Goal: Task Accomplishment & Management: Use online tool/utility

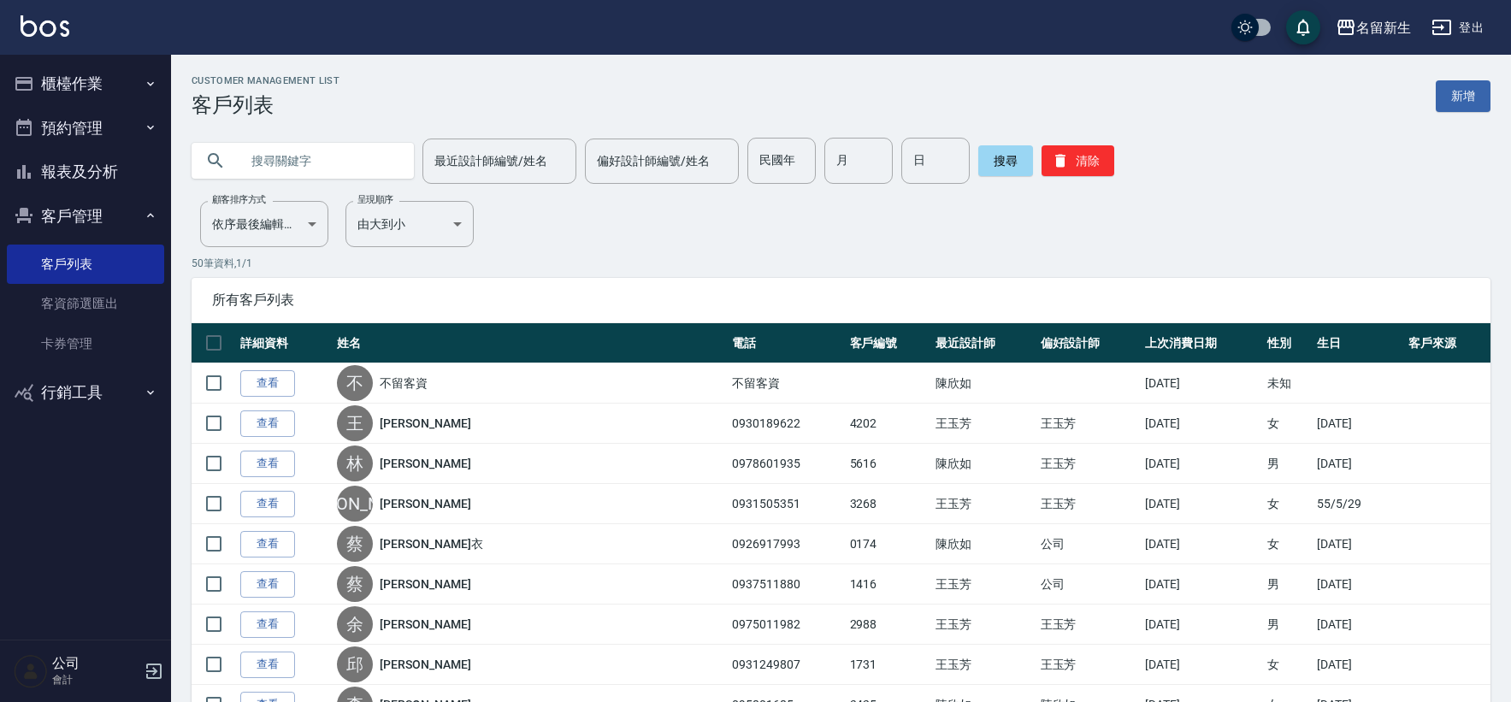
click at [150, 78] on icon "button" at bounding box center [151, 84] width 14 height 14
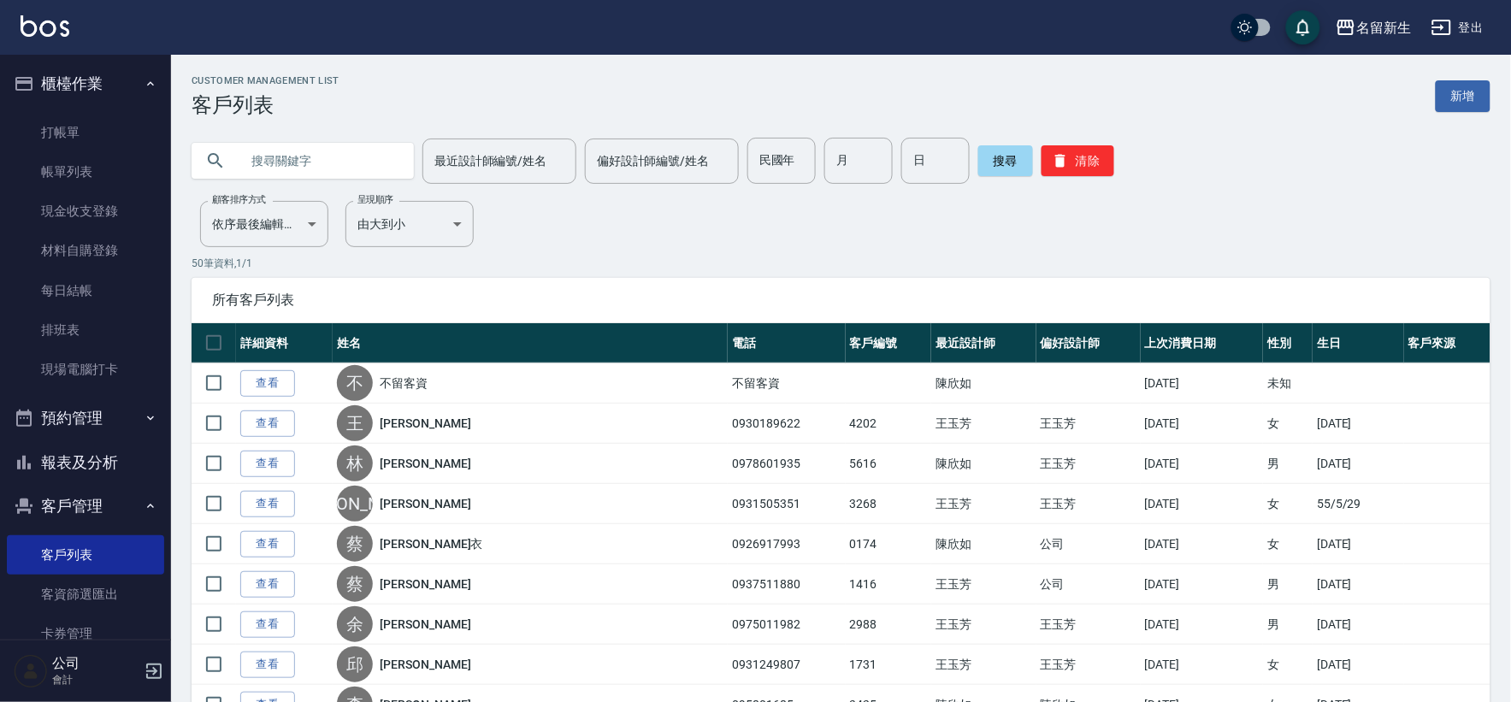
click at [139, 107] on ul "打帳單 帳單列表 現金收支登錄 材料自購登錄 每日結帳 排班表 現場電腦打卡" at bounding box center [85, 251] width 157 height 291
click at [129, 115] on link "打帳單" at bounding box center [85, 132] width 157 height 39
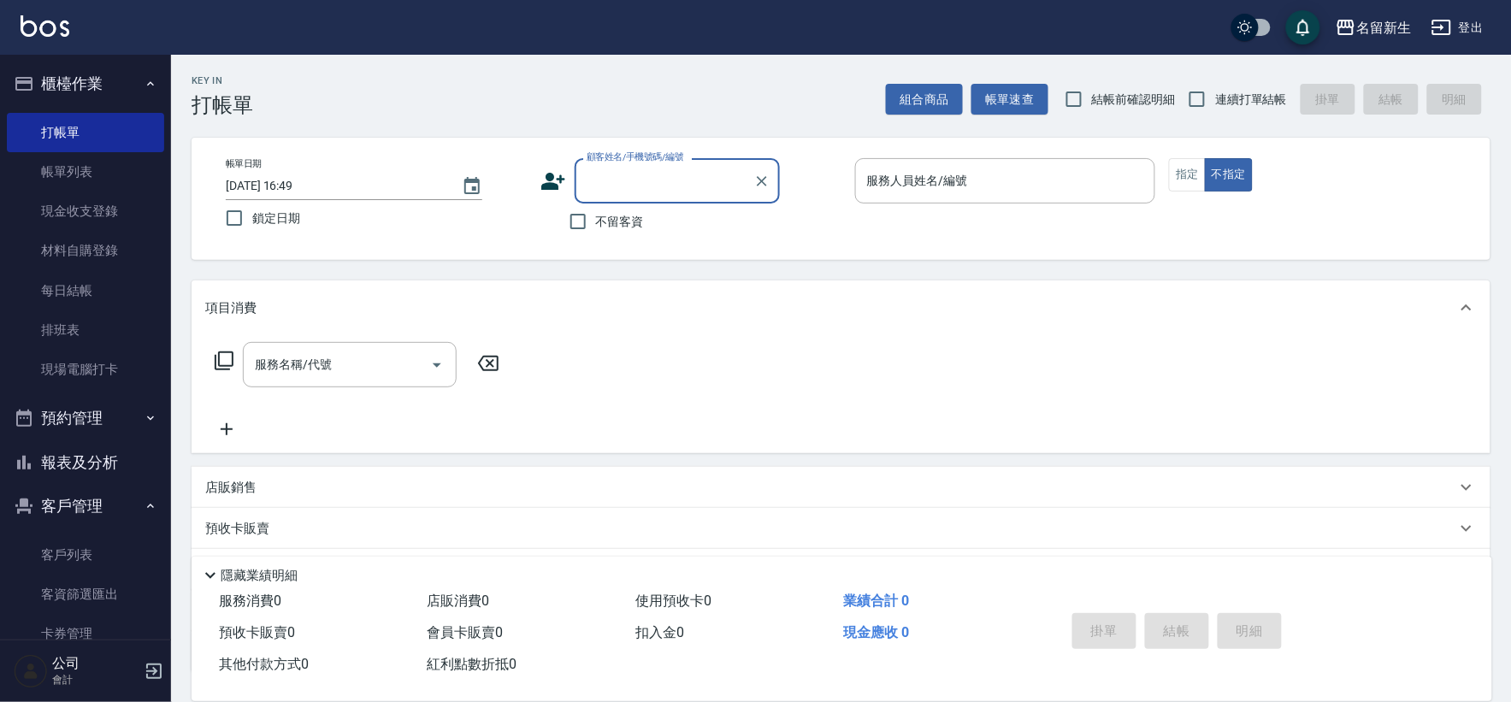
click at [1230, 92] on span "連續打單結帳" at bounding box center [1252, 100] width 72 height 18
click at [1216, 92] on input "連續打單結帳" at bounding box center [1198, 99] width 36 height 36
checkbox input "true"
click at [556, 186] on icon at bounding box center [553, 181] width 24 height 17
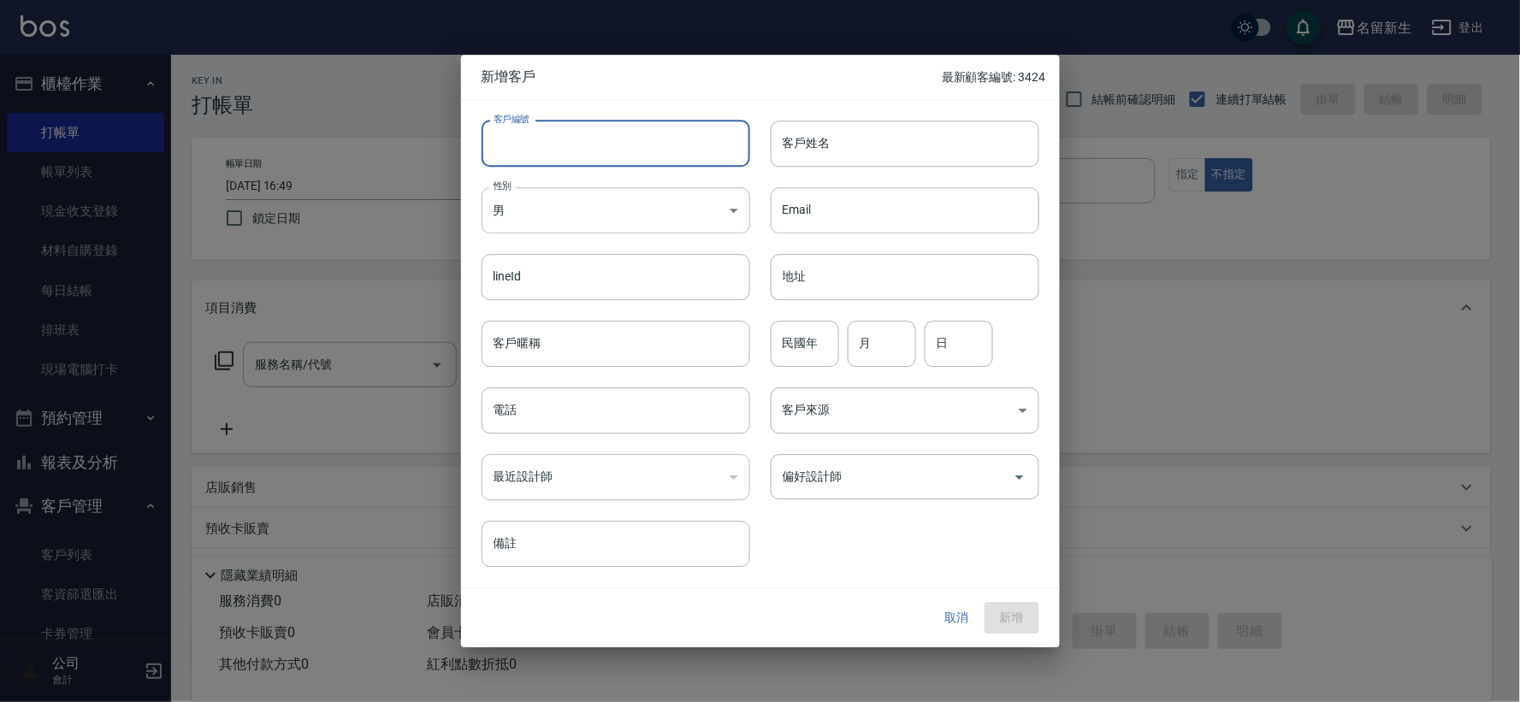
click at [582, 147] on input "客戶編號" at bounding box center [616, 144] width 269 height 46
type input "3428"
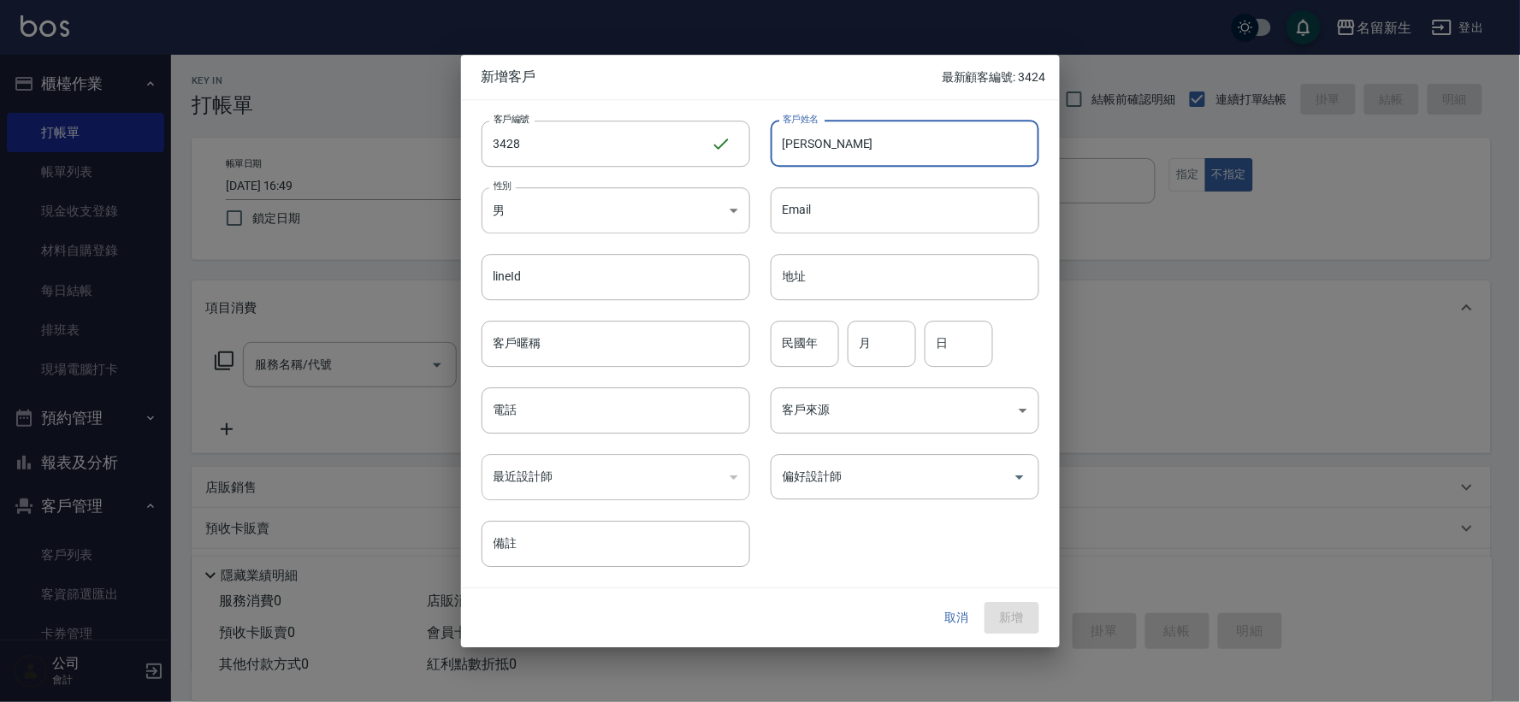
type input "[PERSON_NAME]"
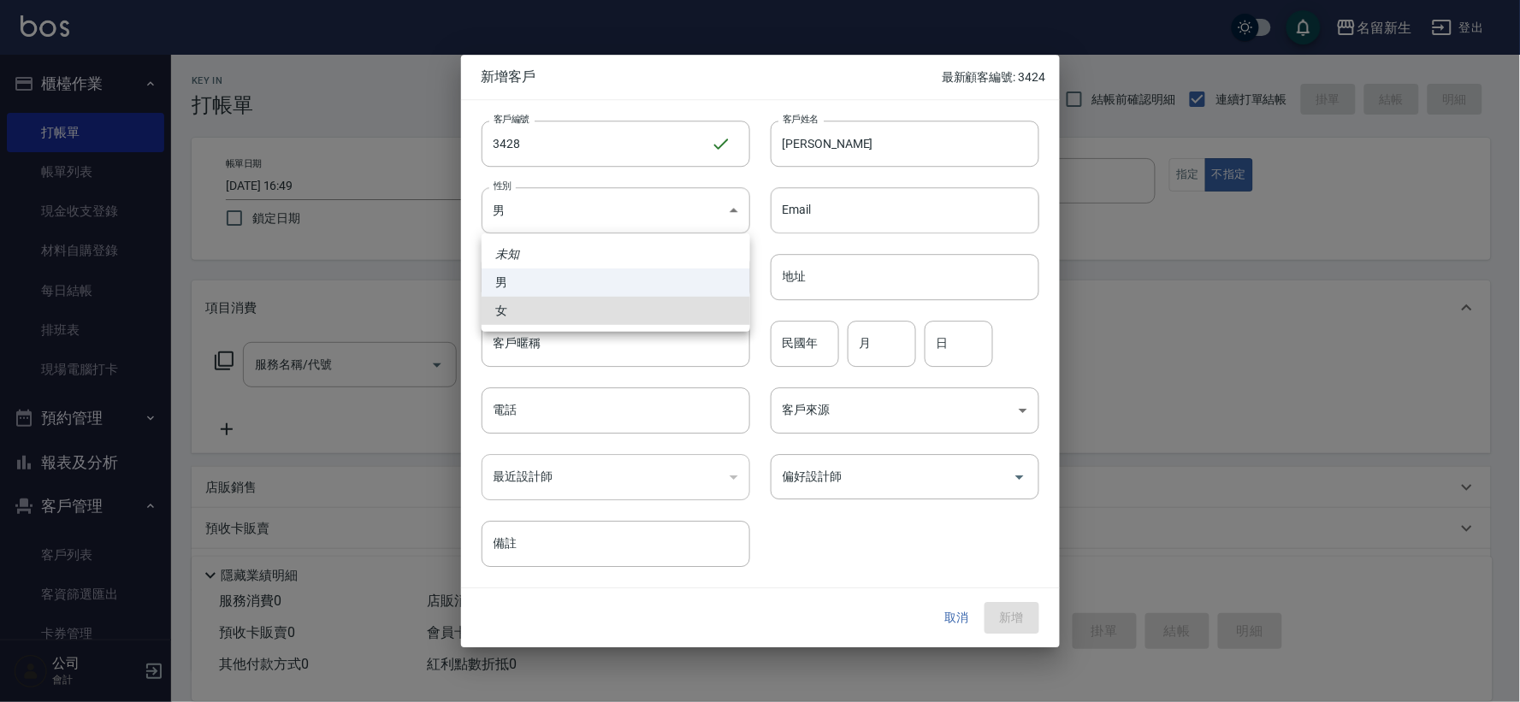
type input "[DEMOGRAPHIC_DATA]"
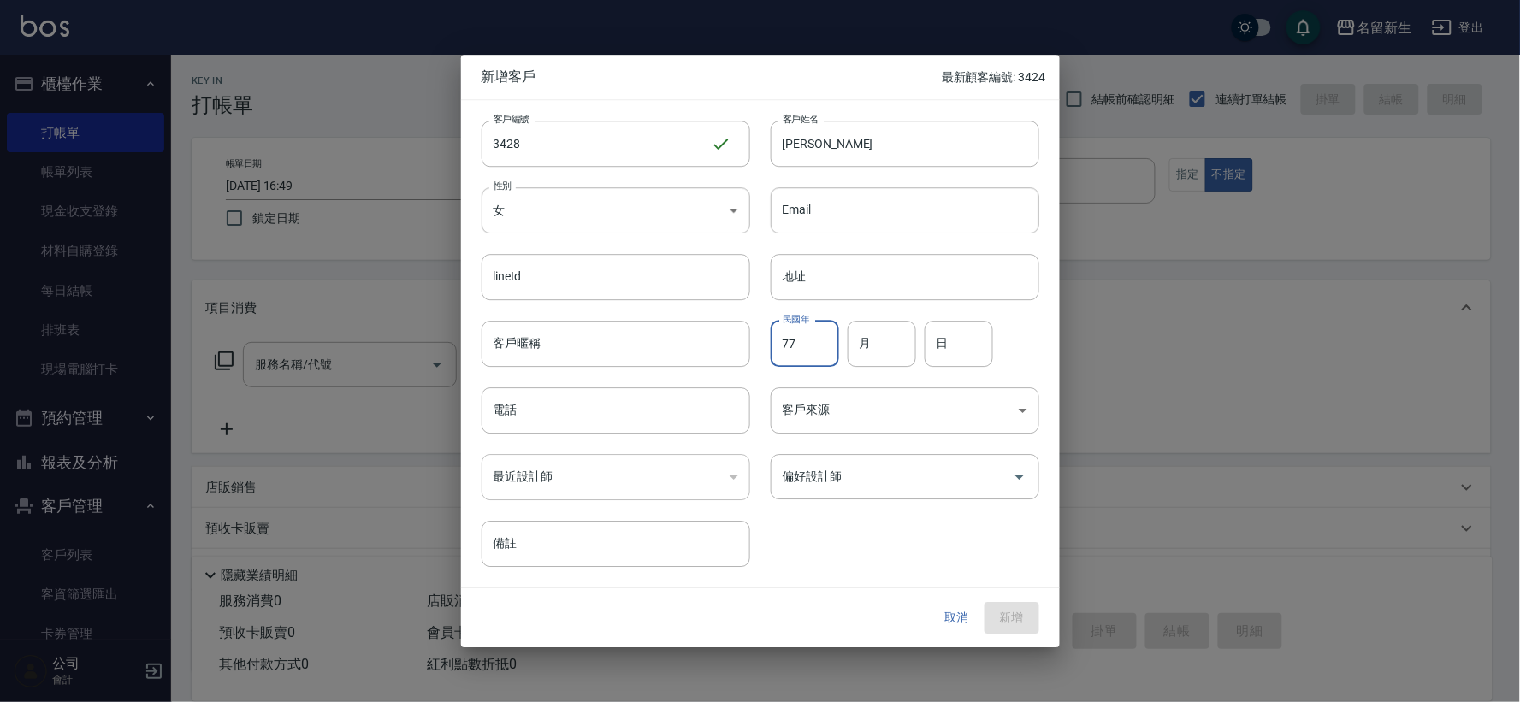
type input "77"
type input "10"
type input "04"
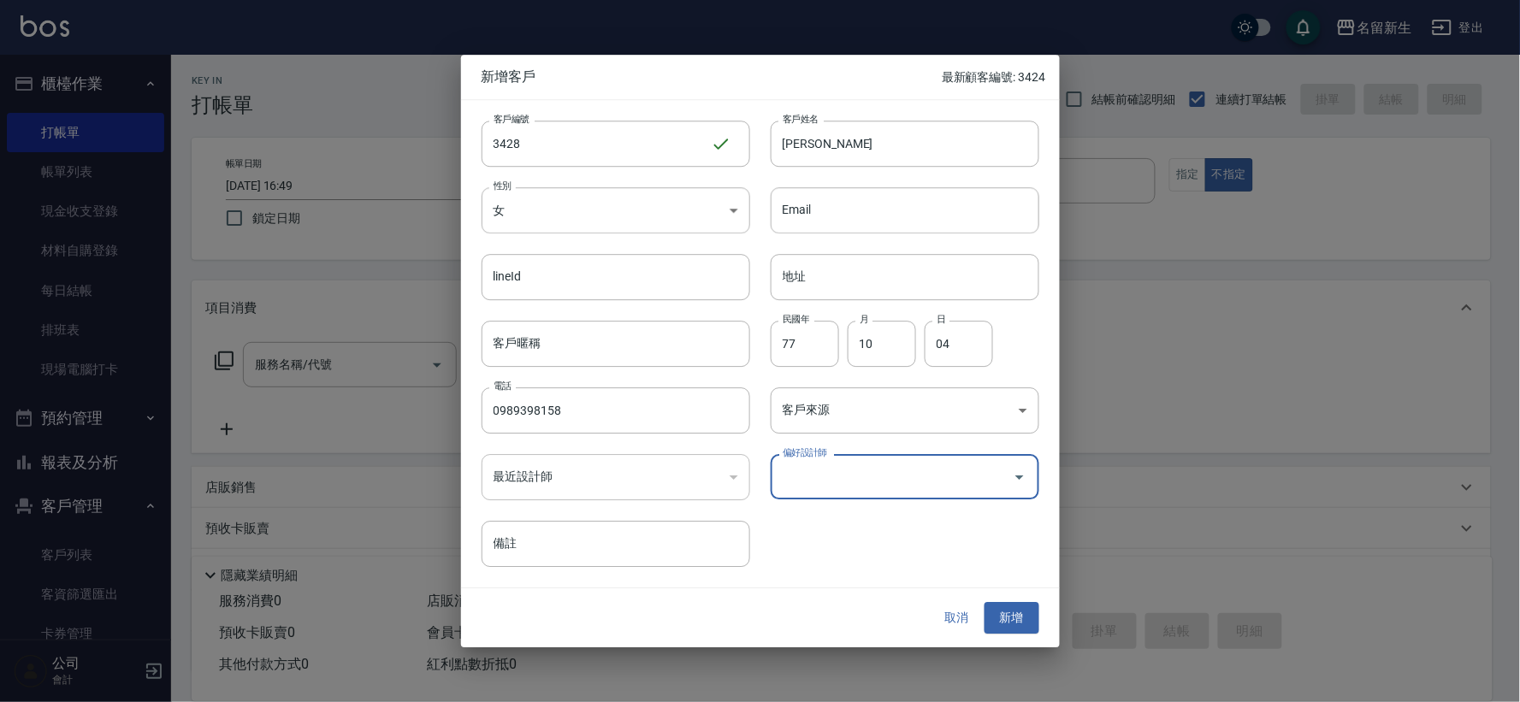
drag, startPoint x: 605, startPoint y: 409, endPoint x: 0, endPoint y: 516, distance: 614.1
click at [22, 503] on div "新增客戶 最新顧客編號: 3424 客戶編號 3428 ​ 客戶編號 客戶姓名 [PERSON_NAME]姓名 性別 女 [DEMOGRAPHIC_DATA]…" at bounding box center [760, 351] width 1520 height 702
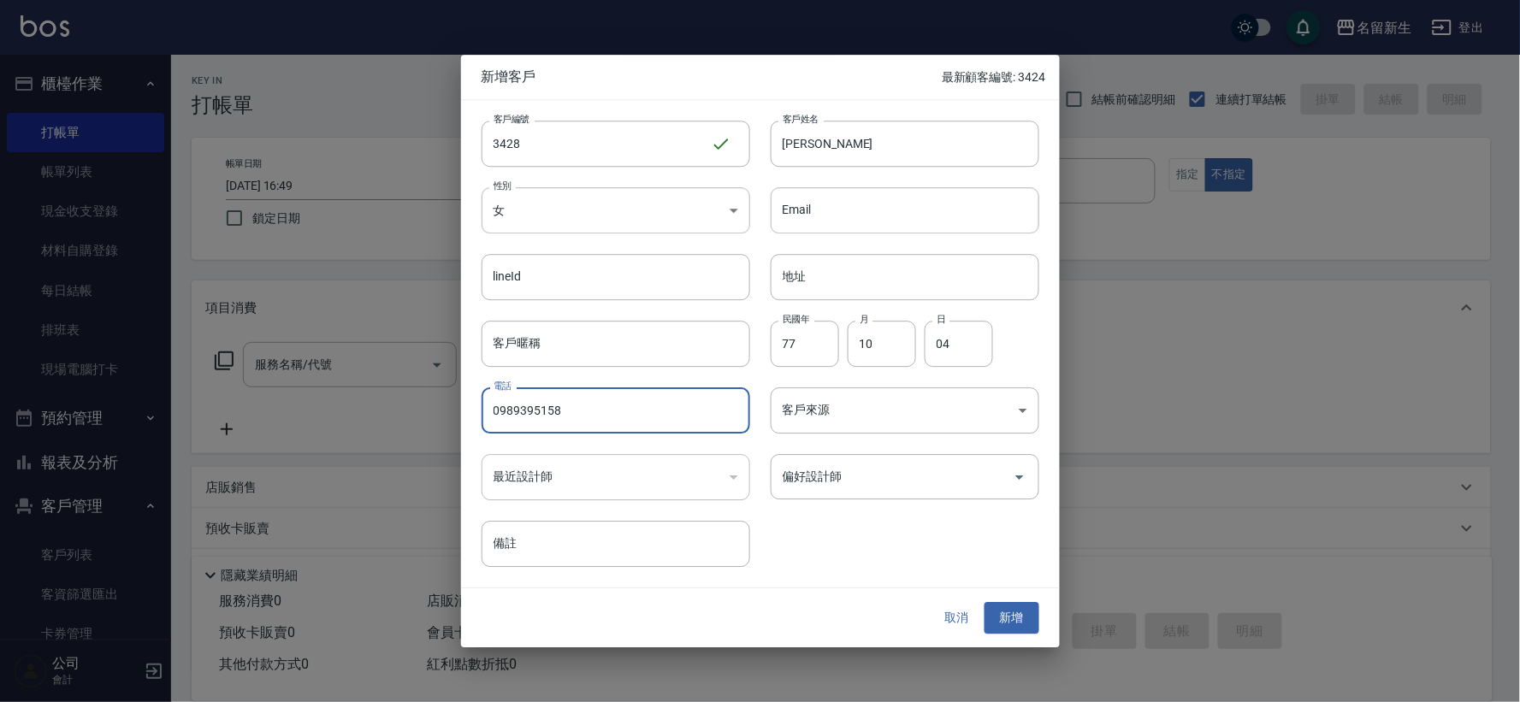
type input "0989395158"
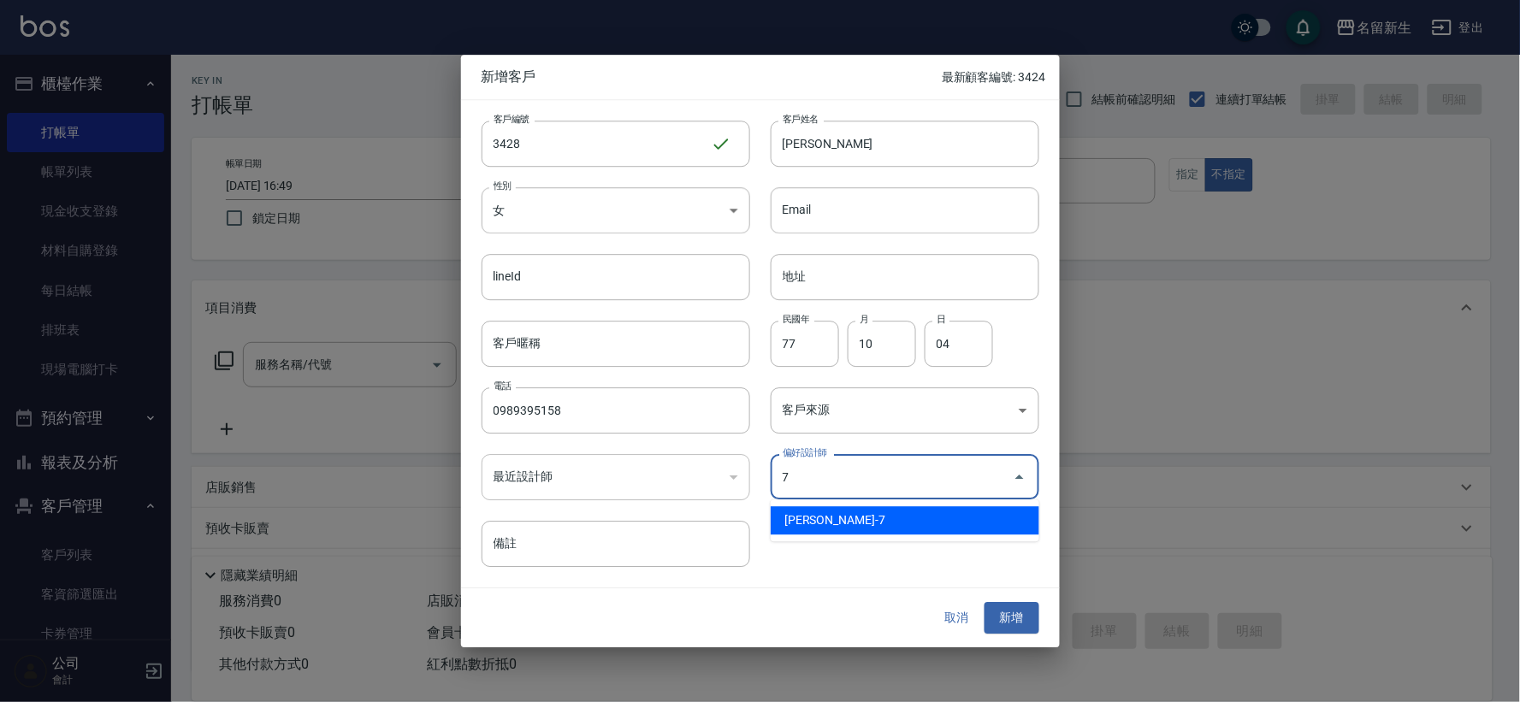
type input "陳晴心"
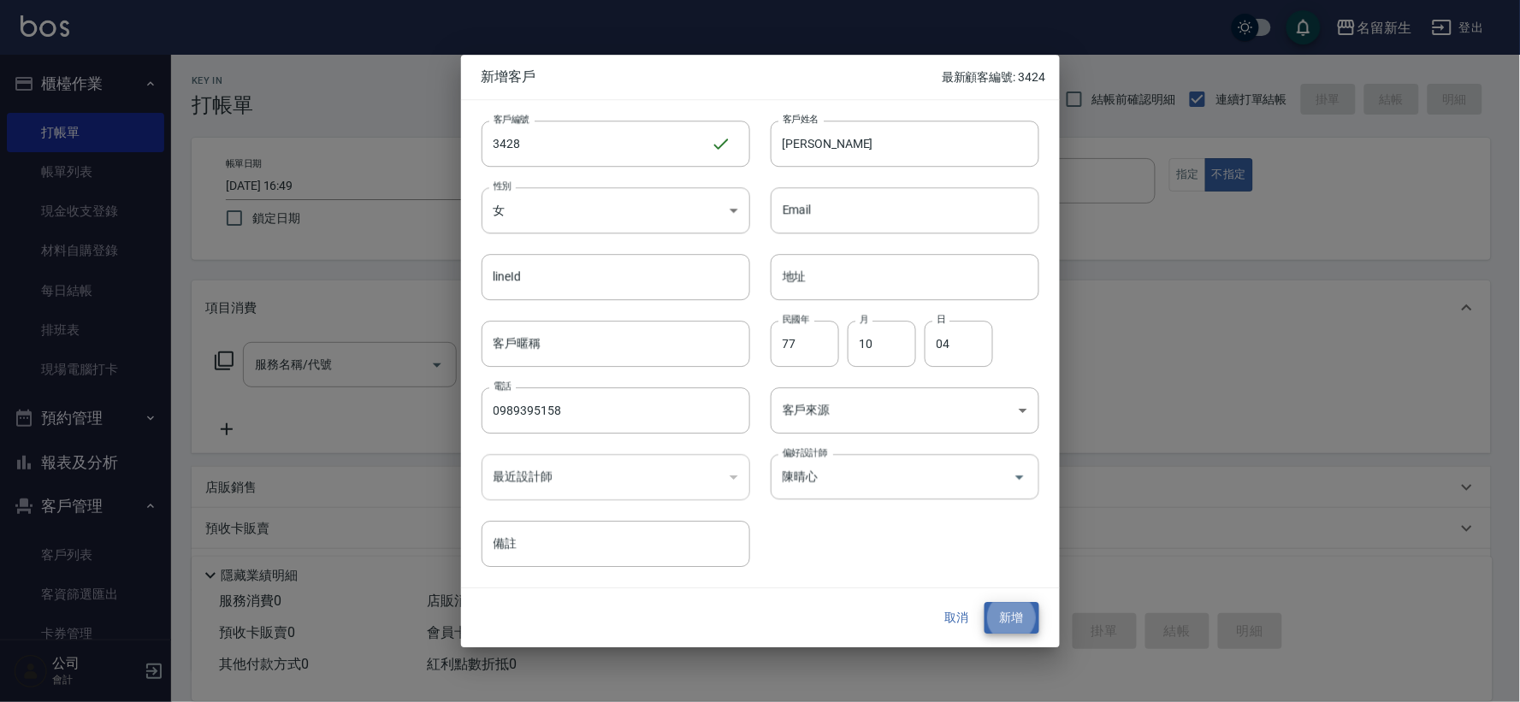
click at [985, 603] on button "新增" at bounding box center [1012, 619] width 55 height 32
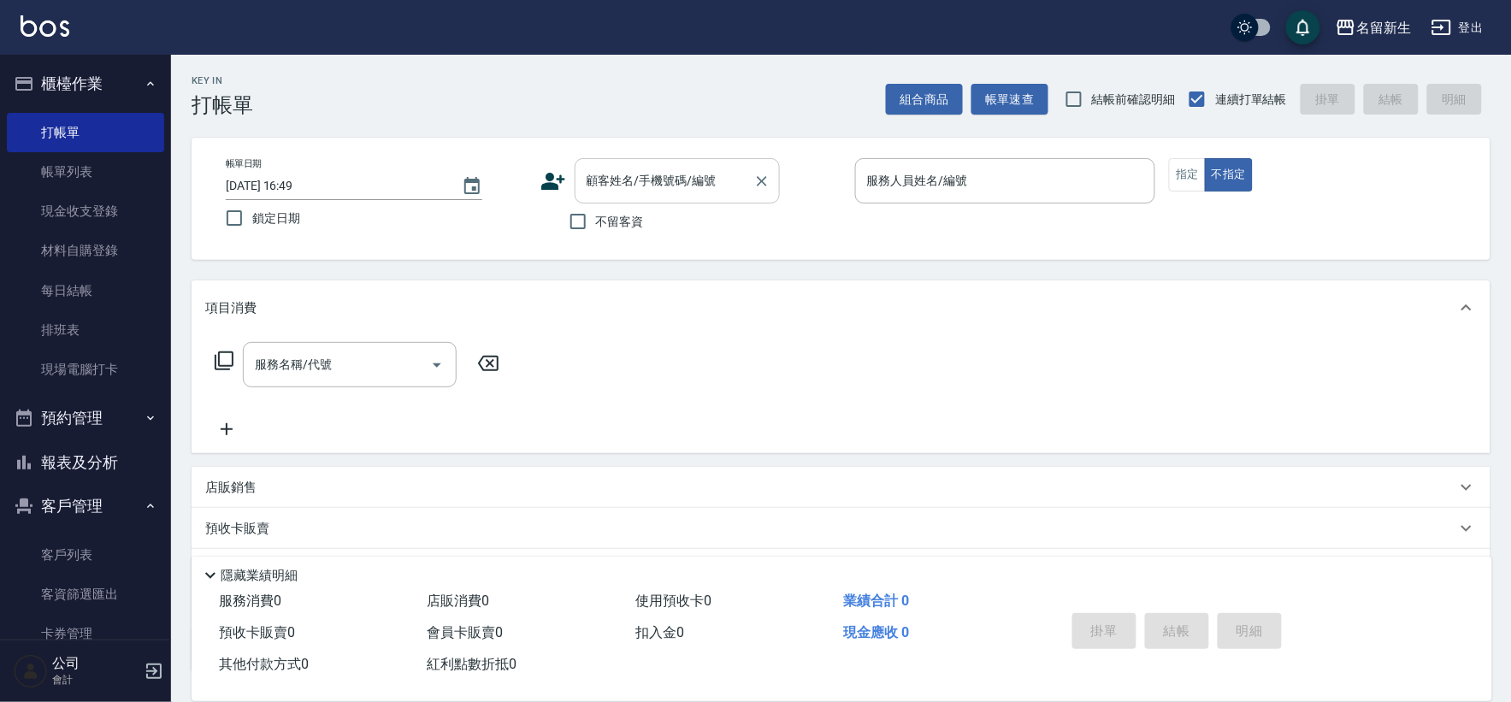
click at [647, 183] on input "顧客姓名/手機號碼/編號" at bounding box center [665, 181] width 164 height 30
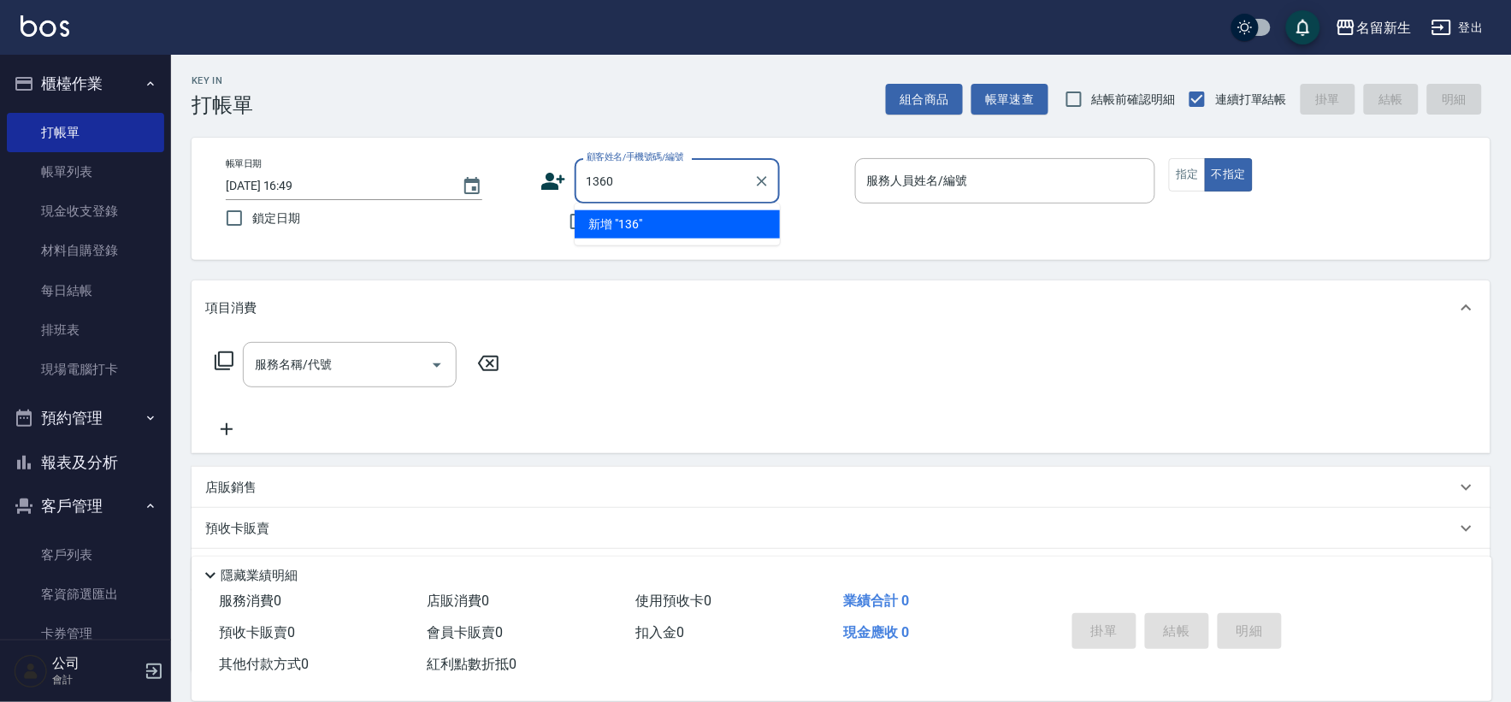
type input "1360"
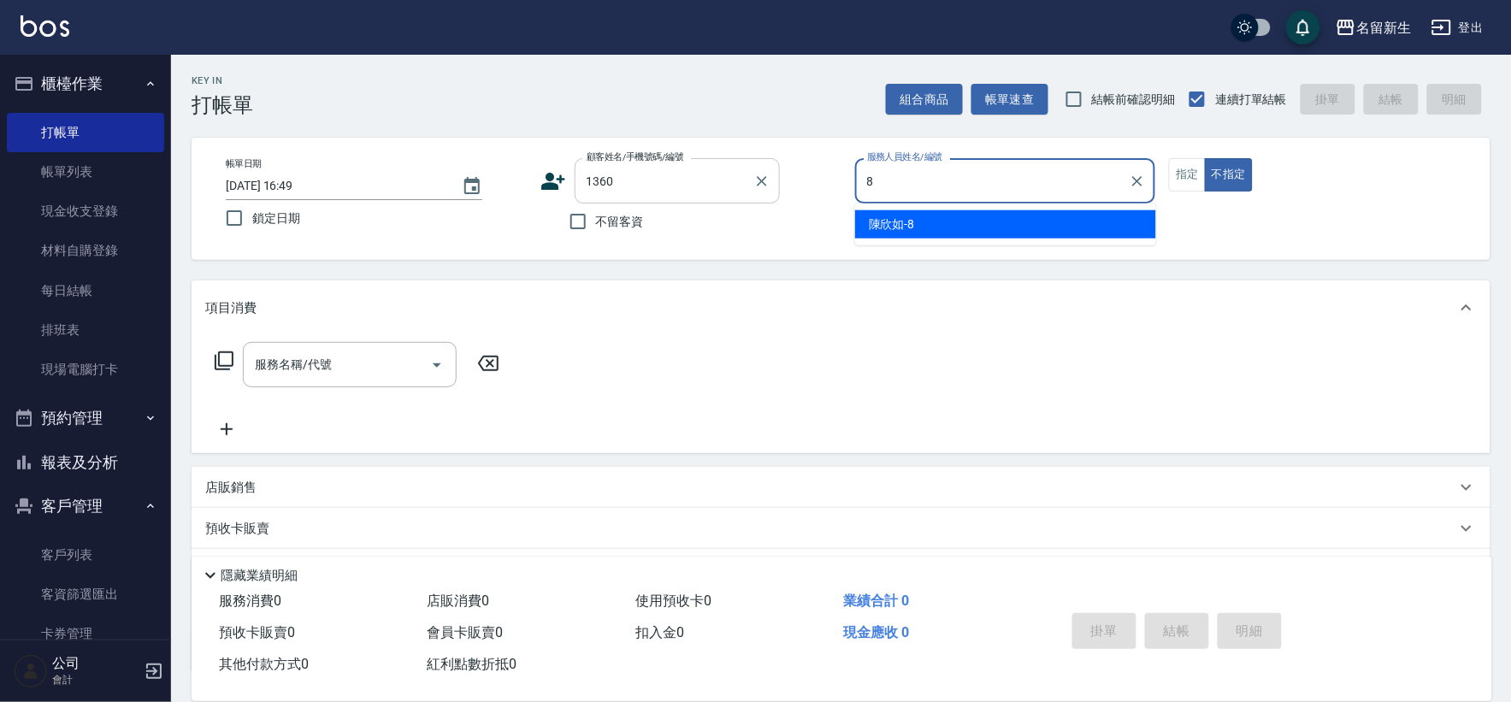
type input "8"
type button "false"
type input "[PERSON_NAME]-8"
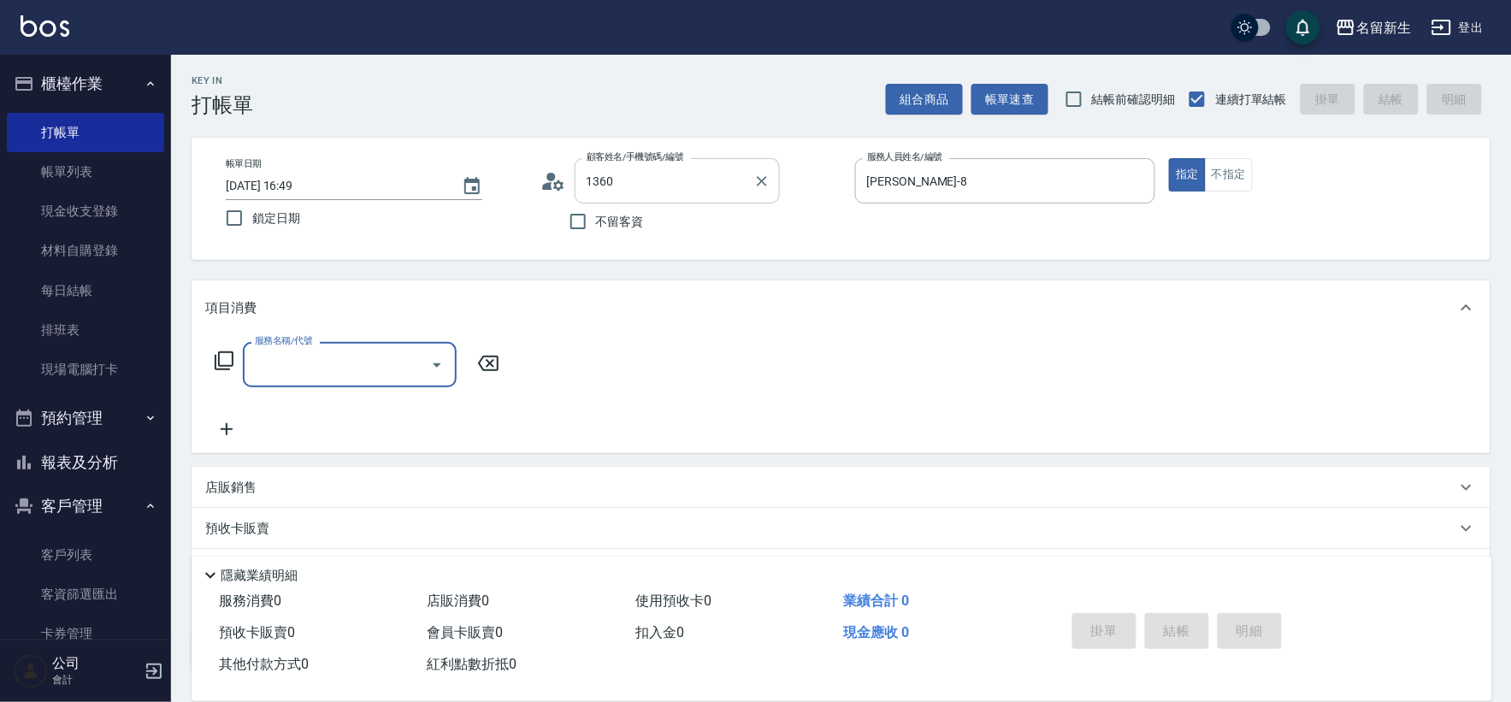
type input "[PERSON_NAME]/0955067131/1360"
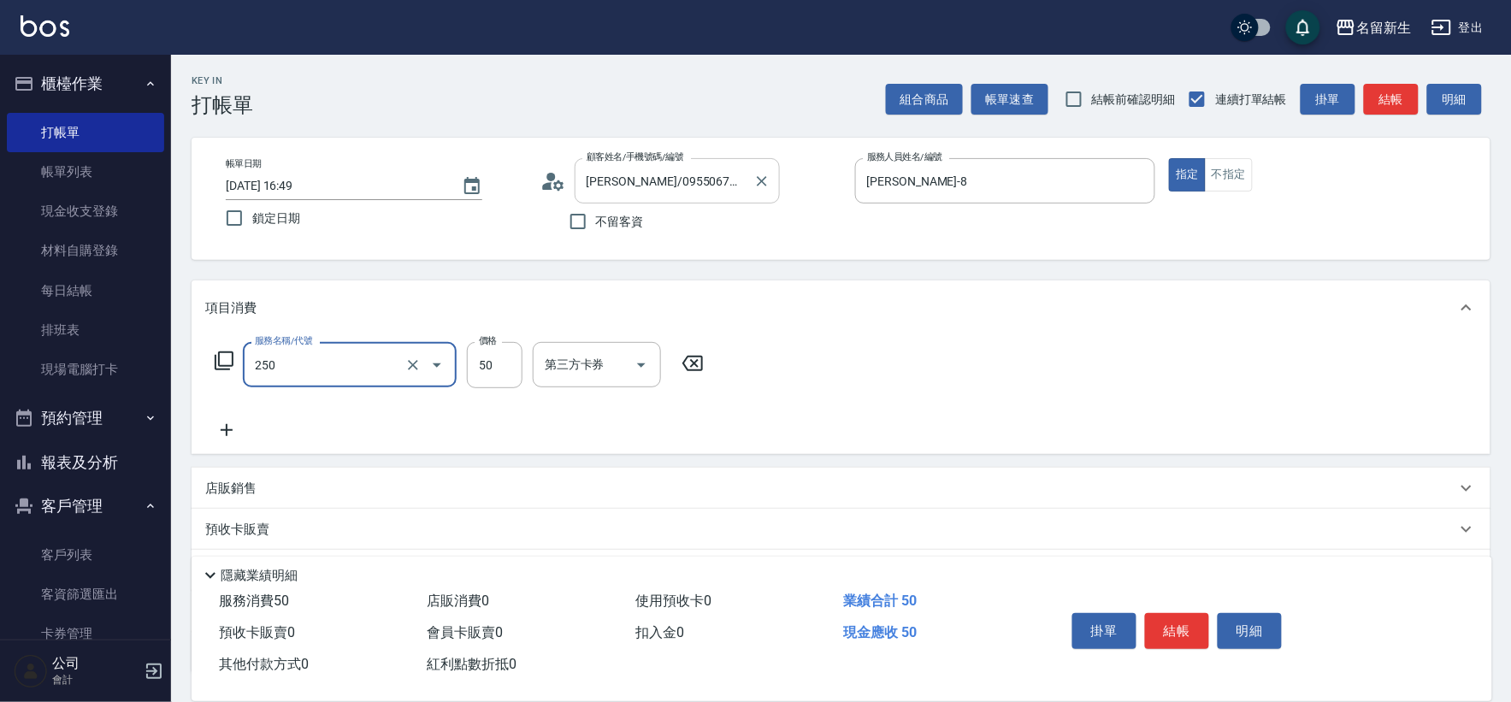
type input "剪瀏海(250)"
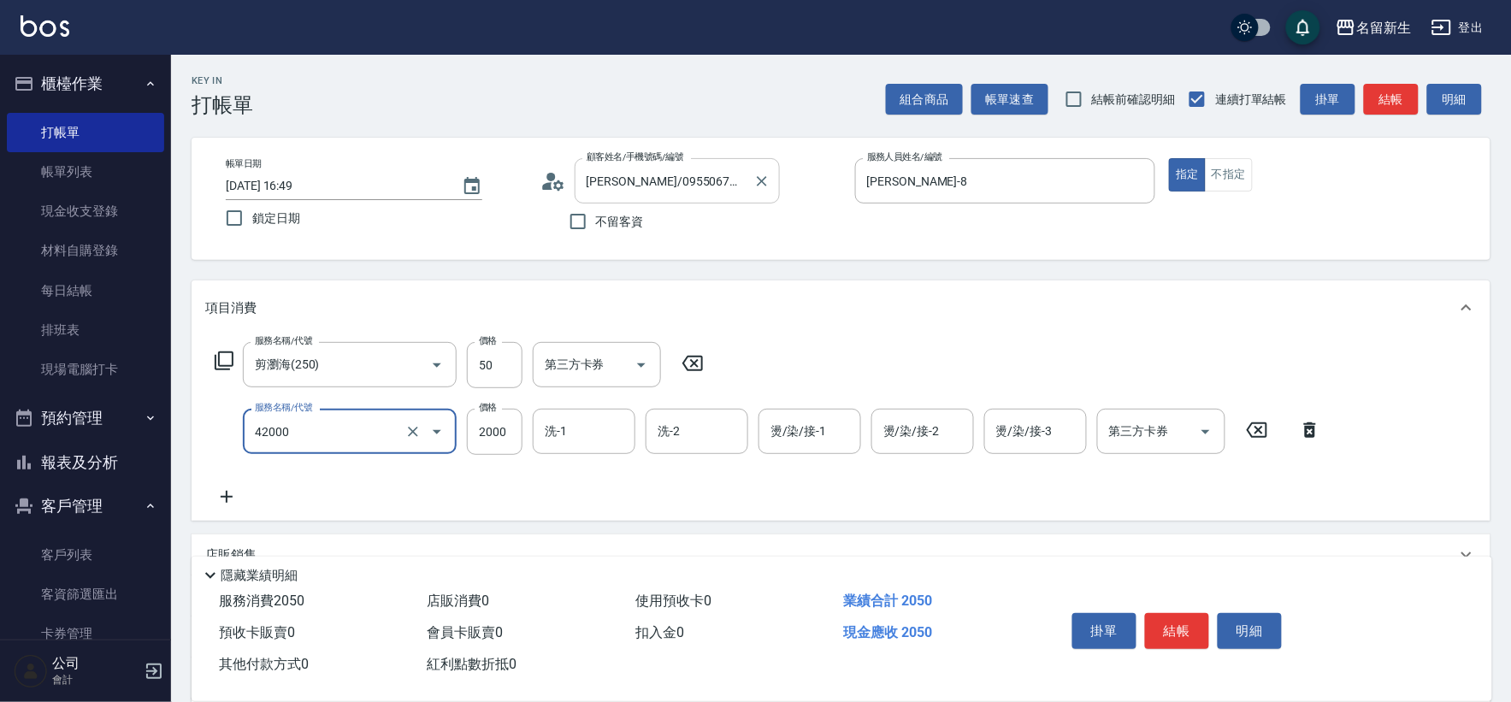
type input "2000以上染髮(42000)"
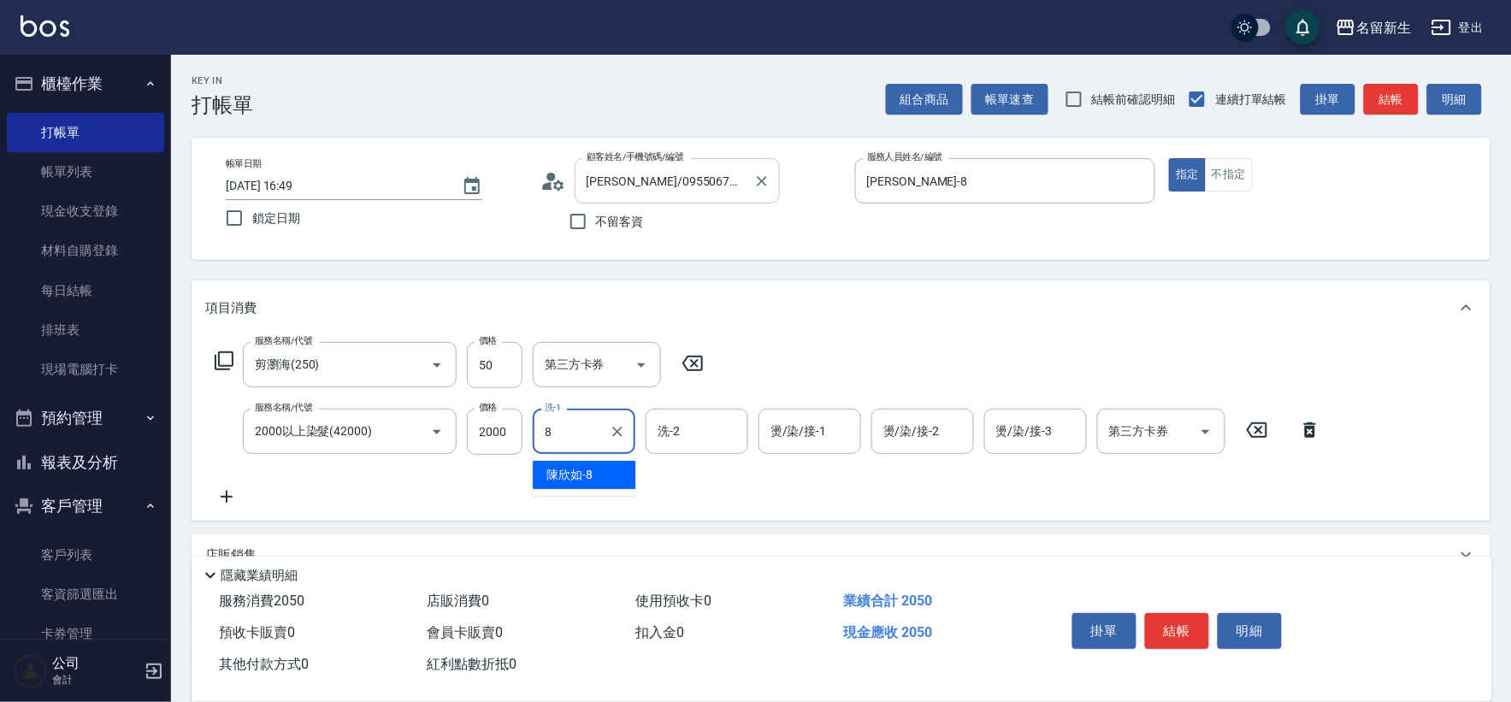
type input "[PERSON_NAME]-8"
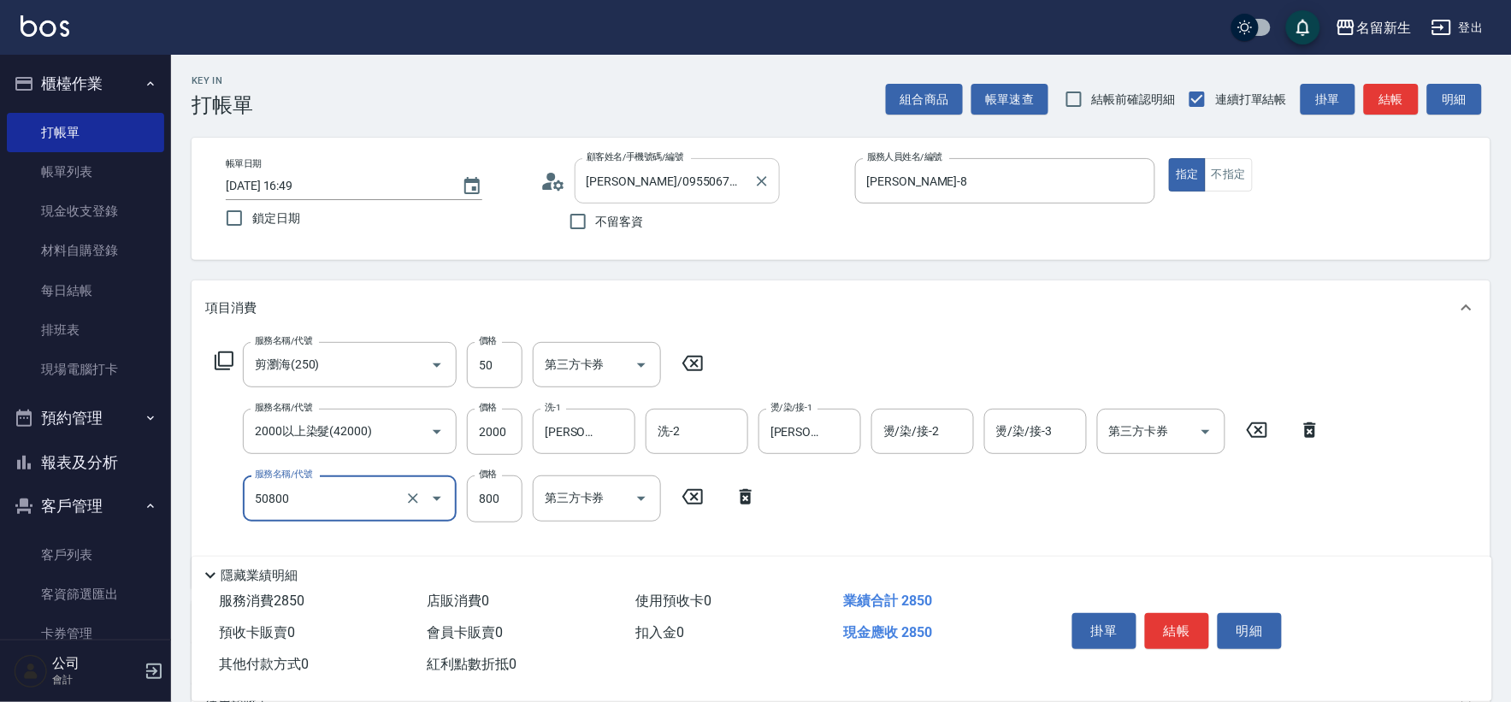
type input "原價401~800護髮(50800)"
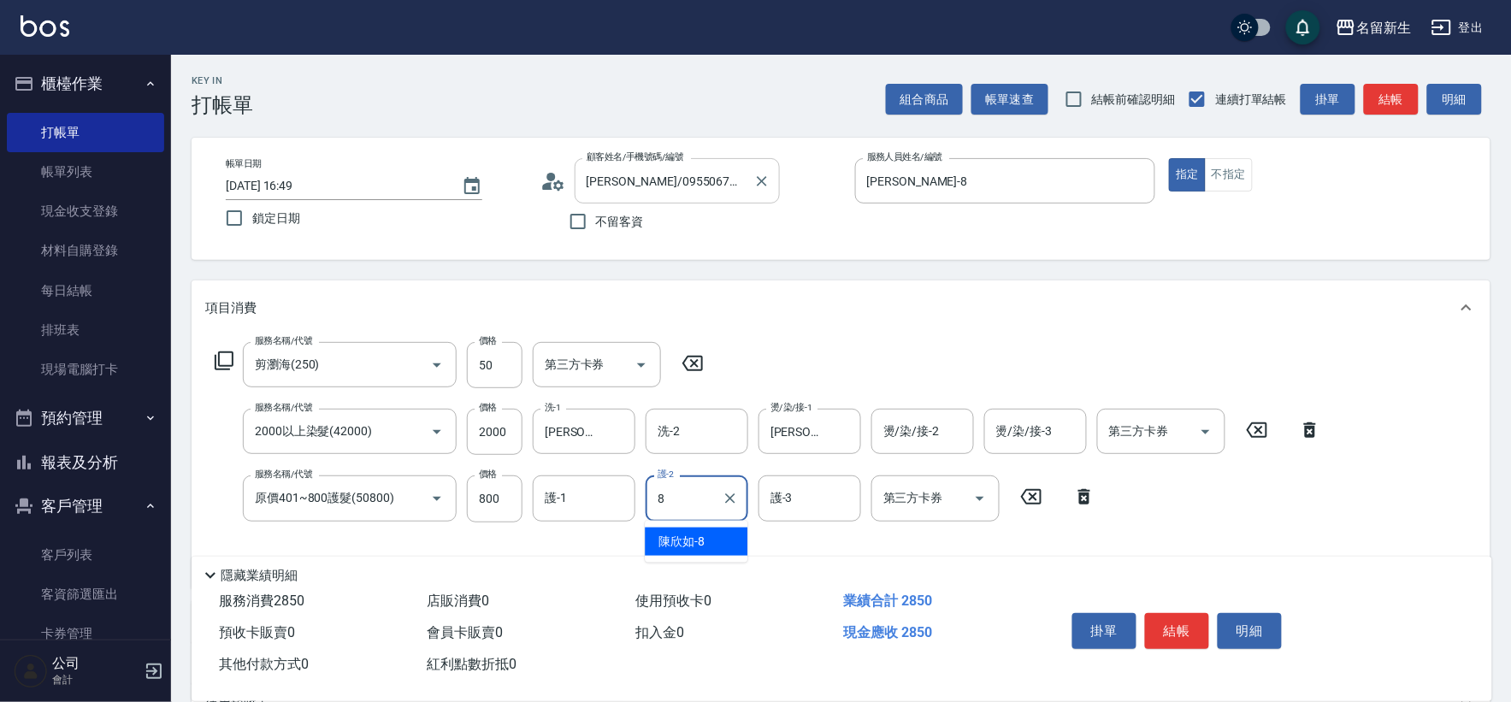
type input "[PERSON_NAME]-8"
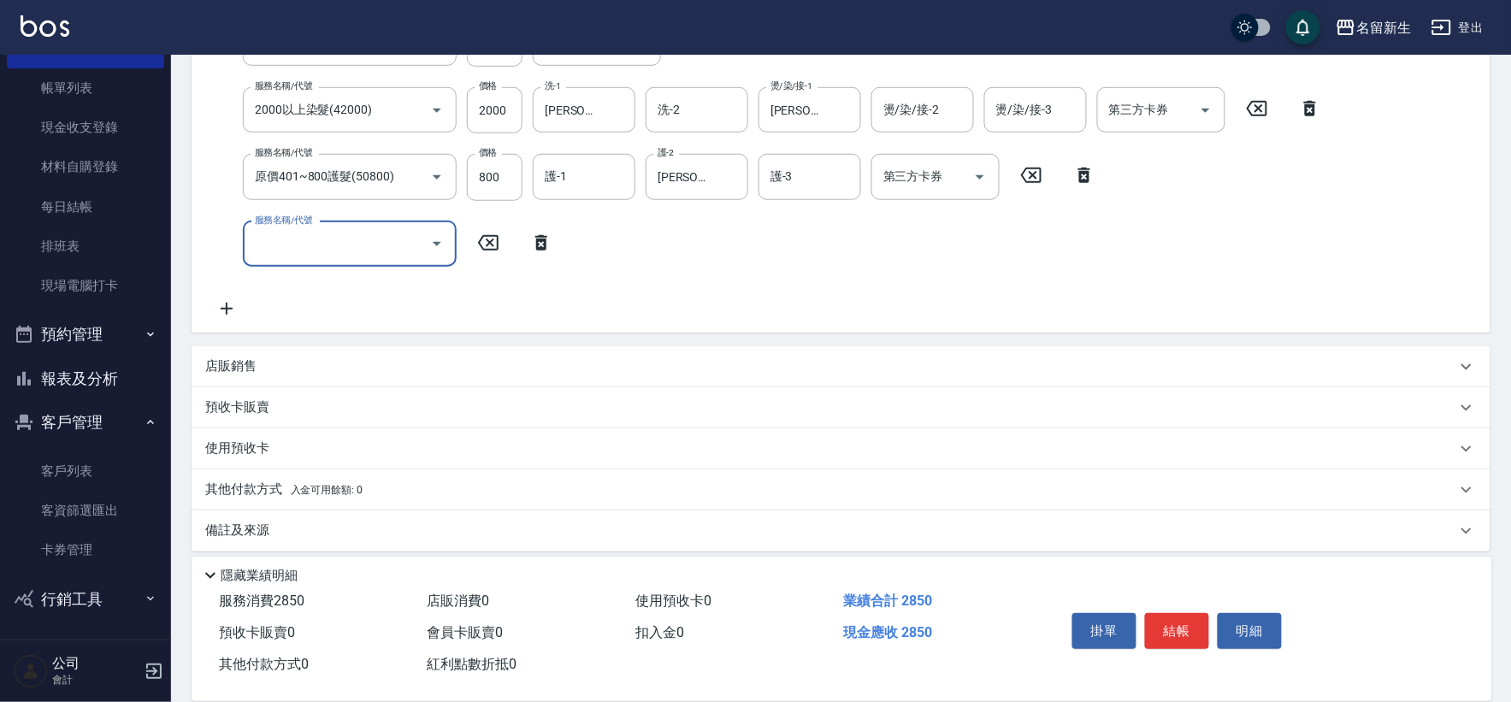
scroll to position [332, 0]
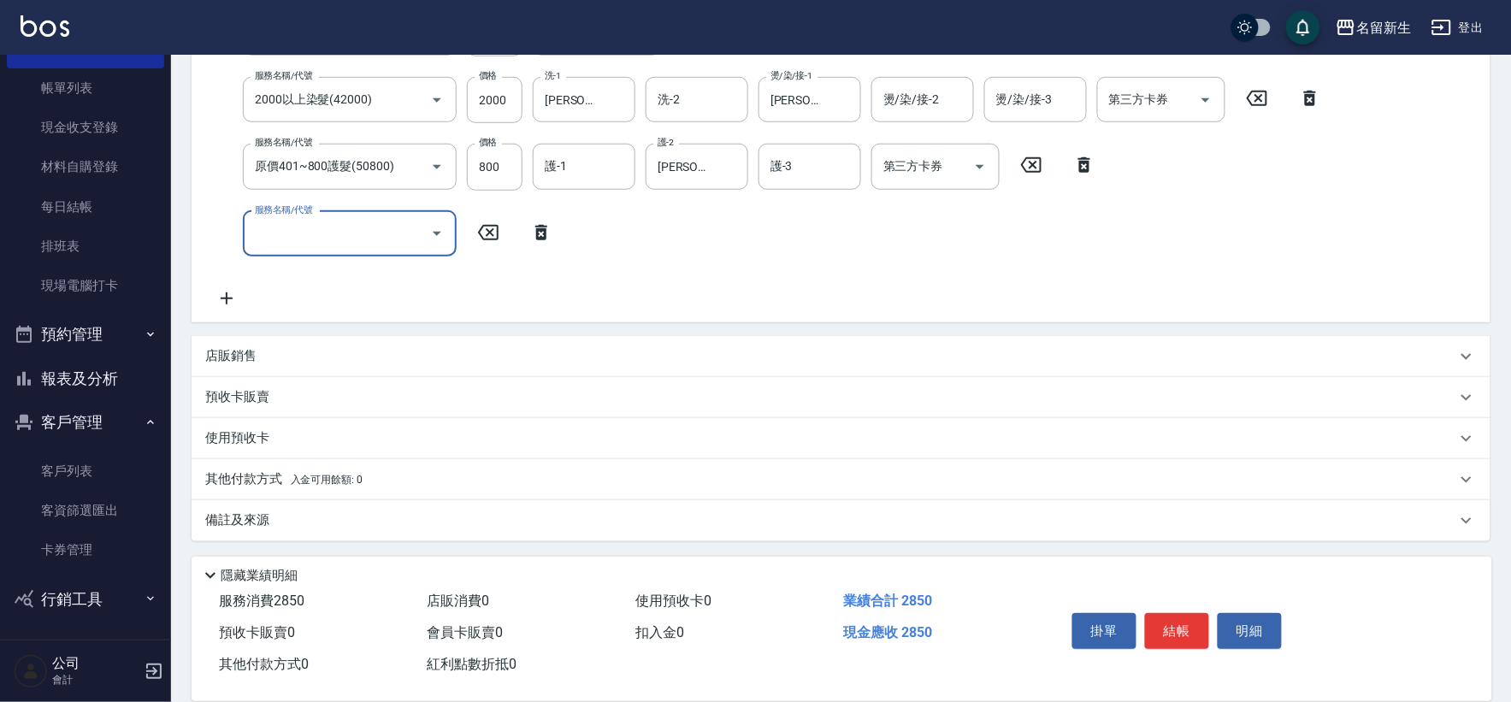
click at [328, 476] on span "入金可用餘額: 0" at bounding box center [327, 480] width 73 height 12
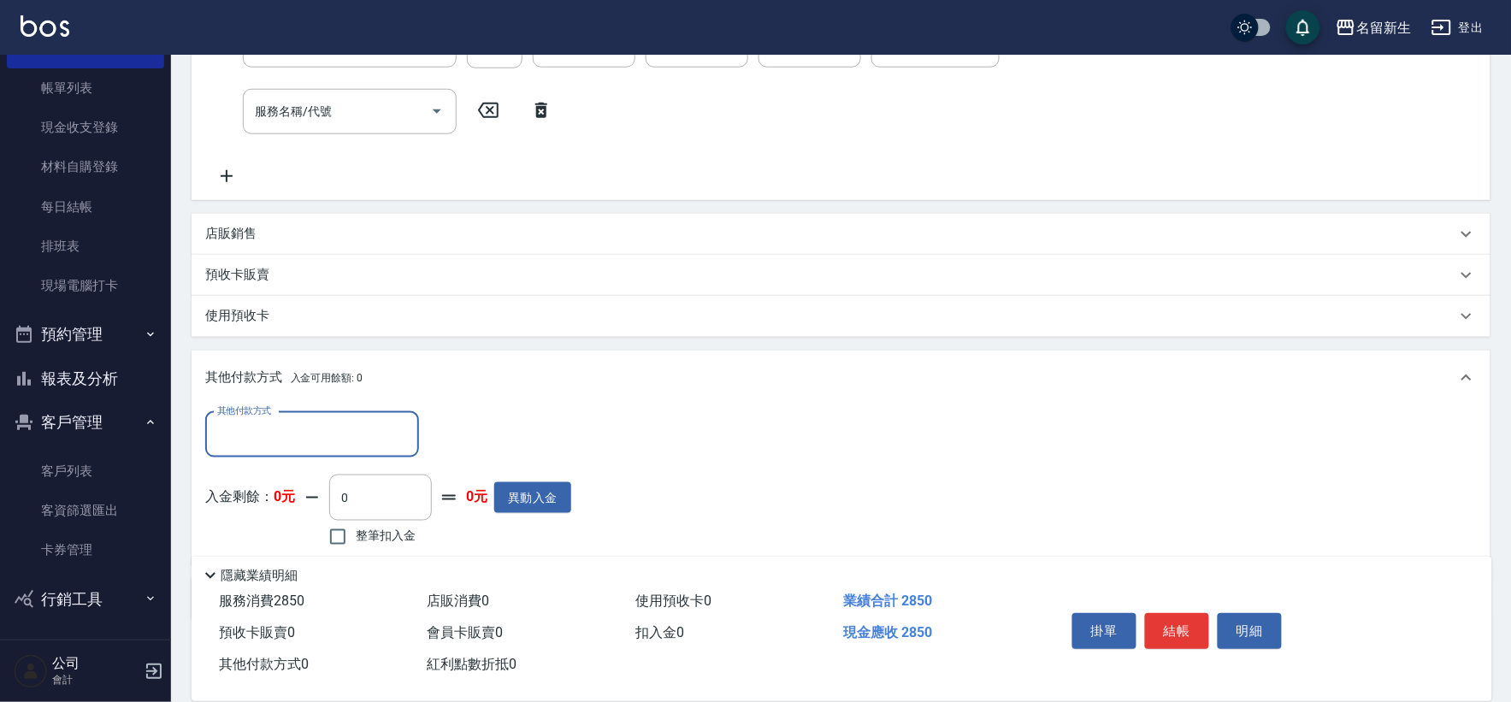
scroll to position [455, 0]
drag, startPoint x: 352, startPoint y: 457, endPoint x: 363, endPoint y: 448, distance: 13.4
click at [353, 458] on div "其他付款方式 其他付款方式 入金剩餘： 0元 0 ​ 整筆扣入金 0元 異動入金" at bounding box center [388, 480] width 366 height 139
click at [364, 447] on input "其他付款方式" at bounding box center [312, 434] width 198 height 30
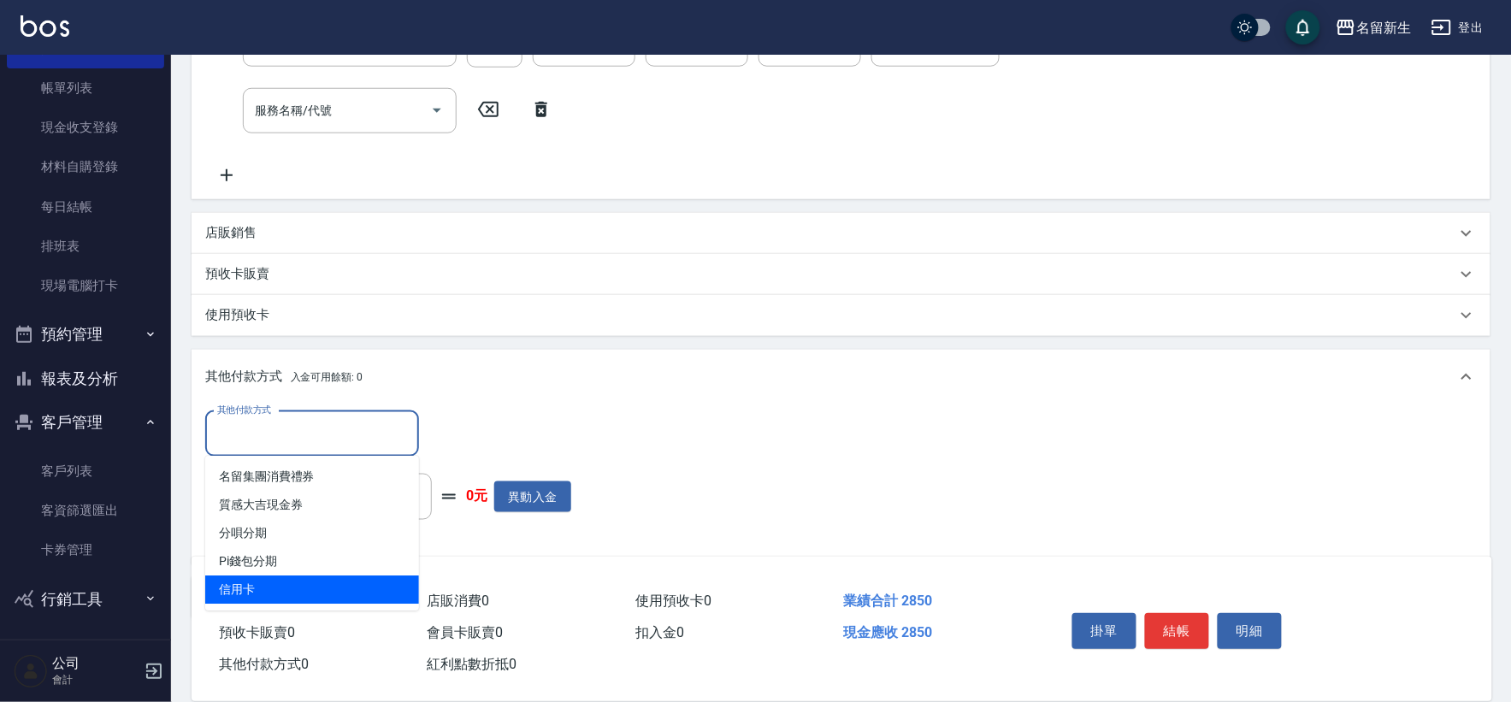
click at [336, 588] on span "信用卡" at bounding box center [312, 591] width 214 height 28
type input "信用卡"
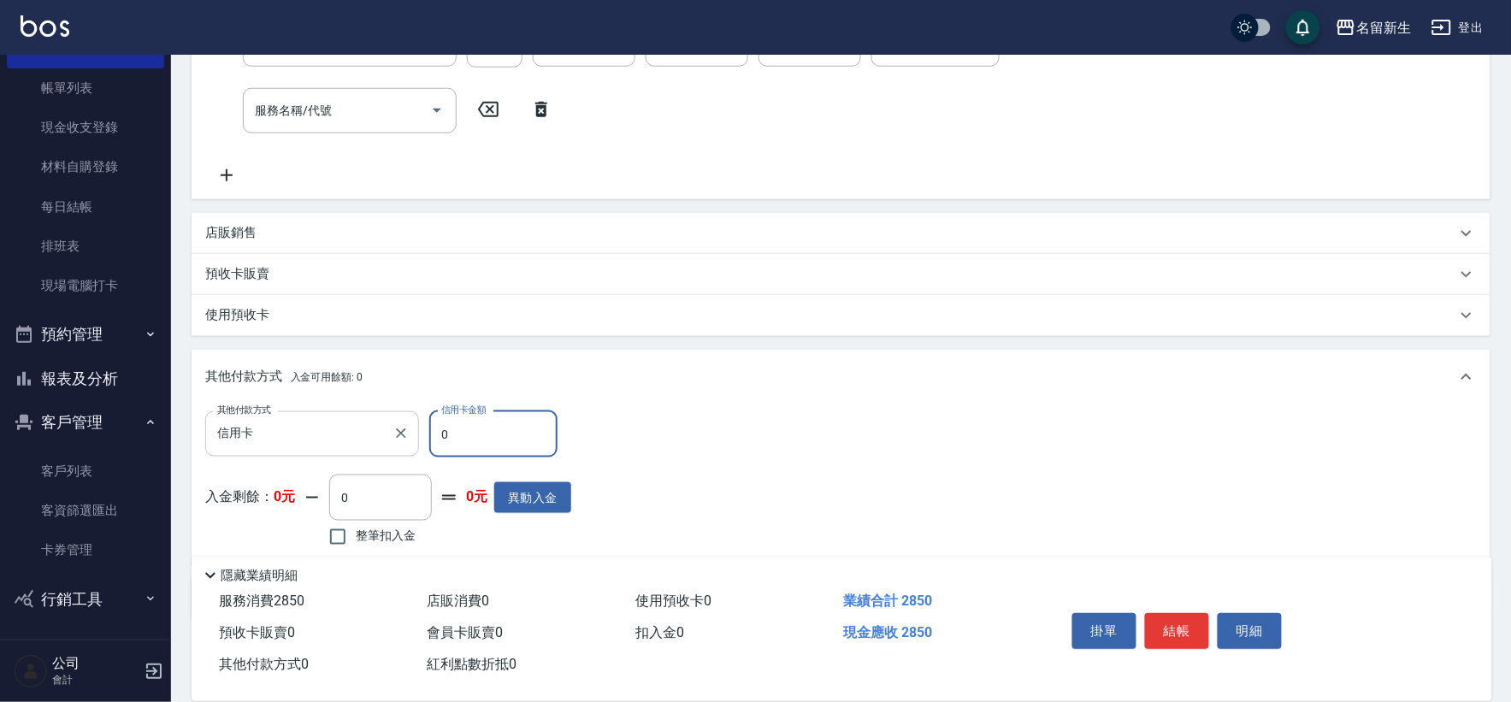
drag, startPoint x: 483, startPoint y: 430, endPoint x: 305, endPoint y: 438, distance: 178.1
click at [331, 435] on div "其他付款方式 信用卡 其他付款方式 信用卡金額 0 信用卡金額" at bounding box center [388, 434] width 366 height 46
type input "2850"
type input "[DATE] 16:50"
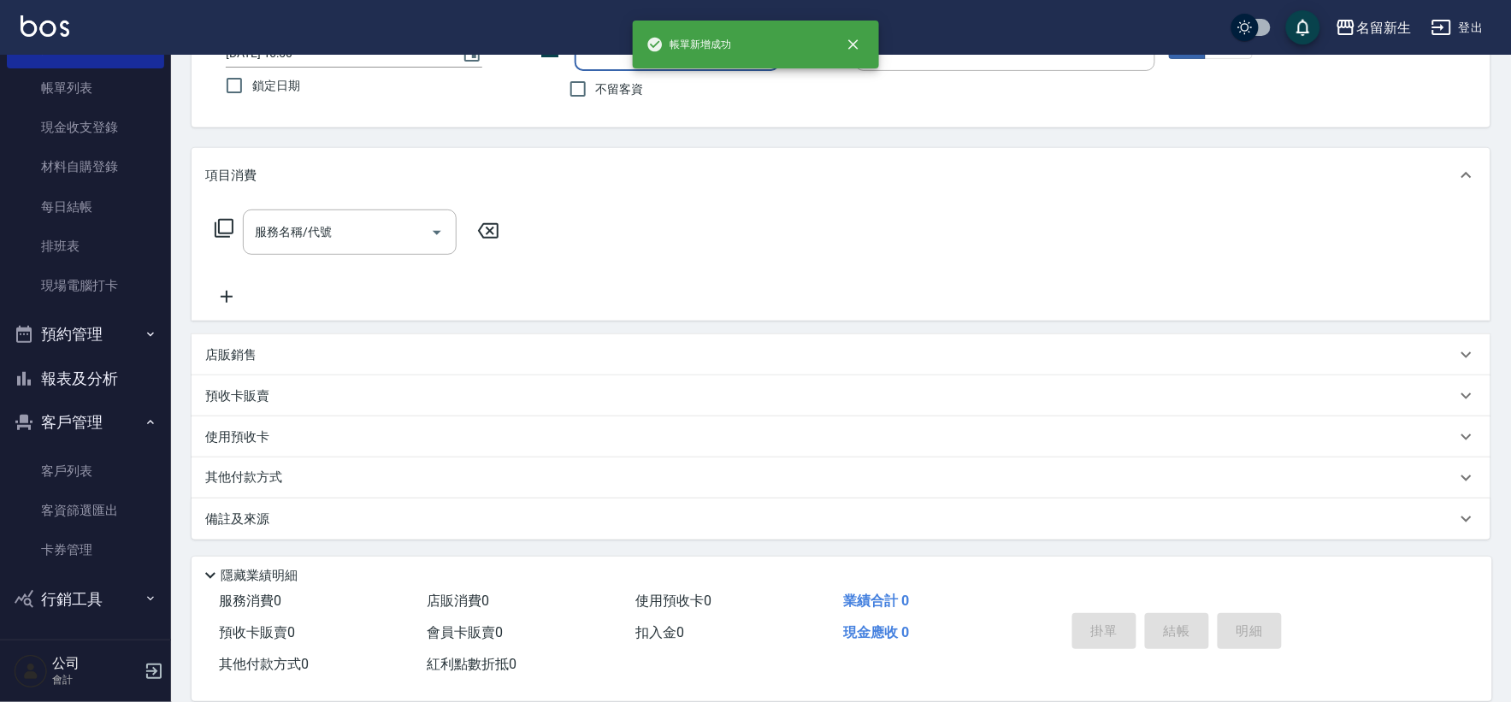
scroll to position [0, 0]
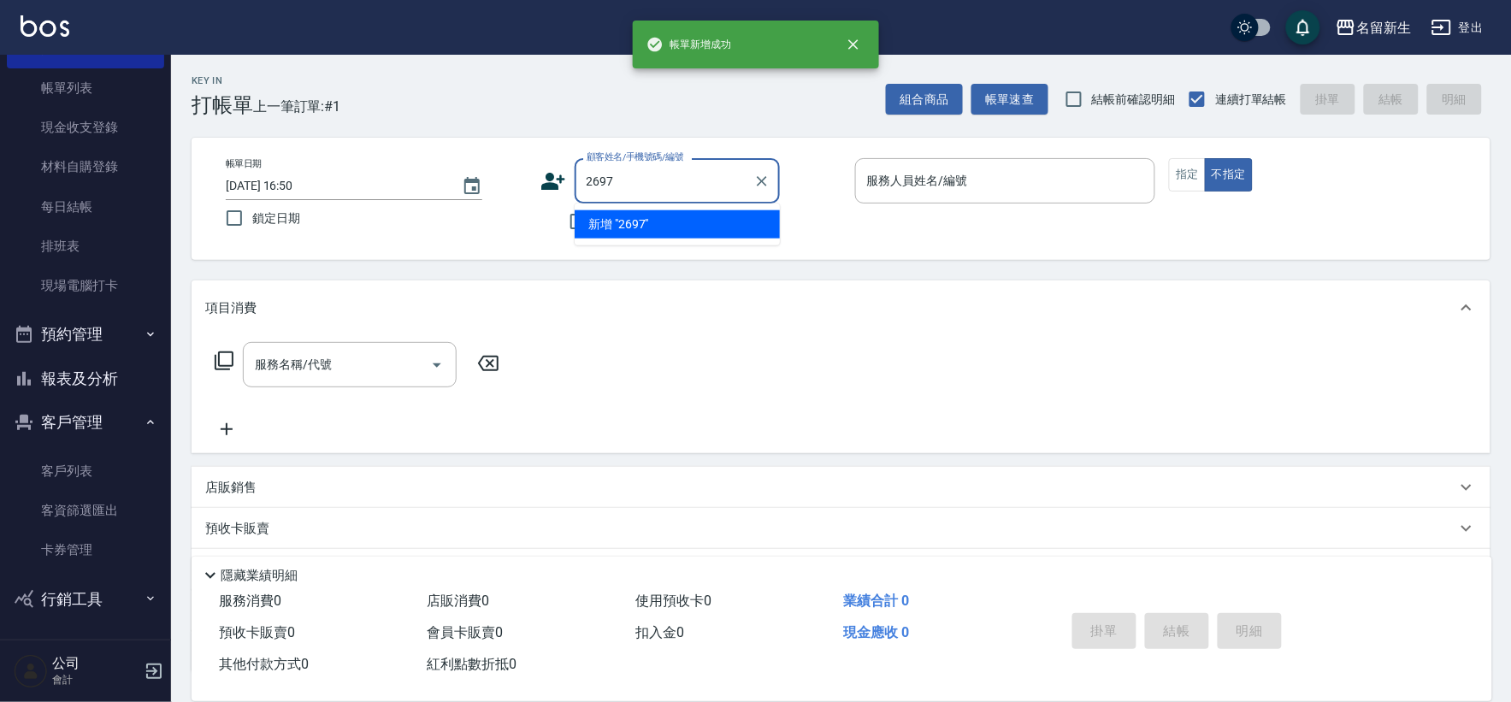
type input "2697"
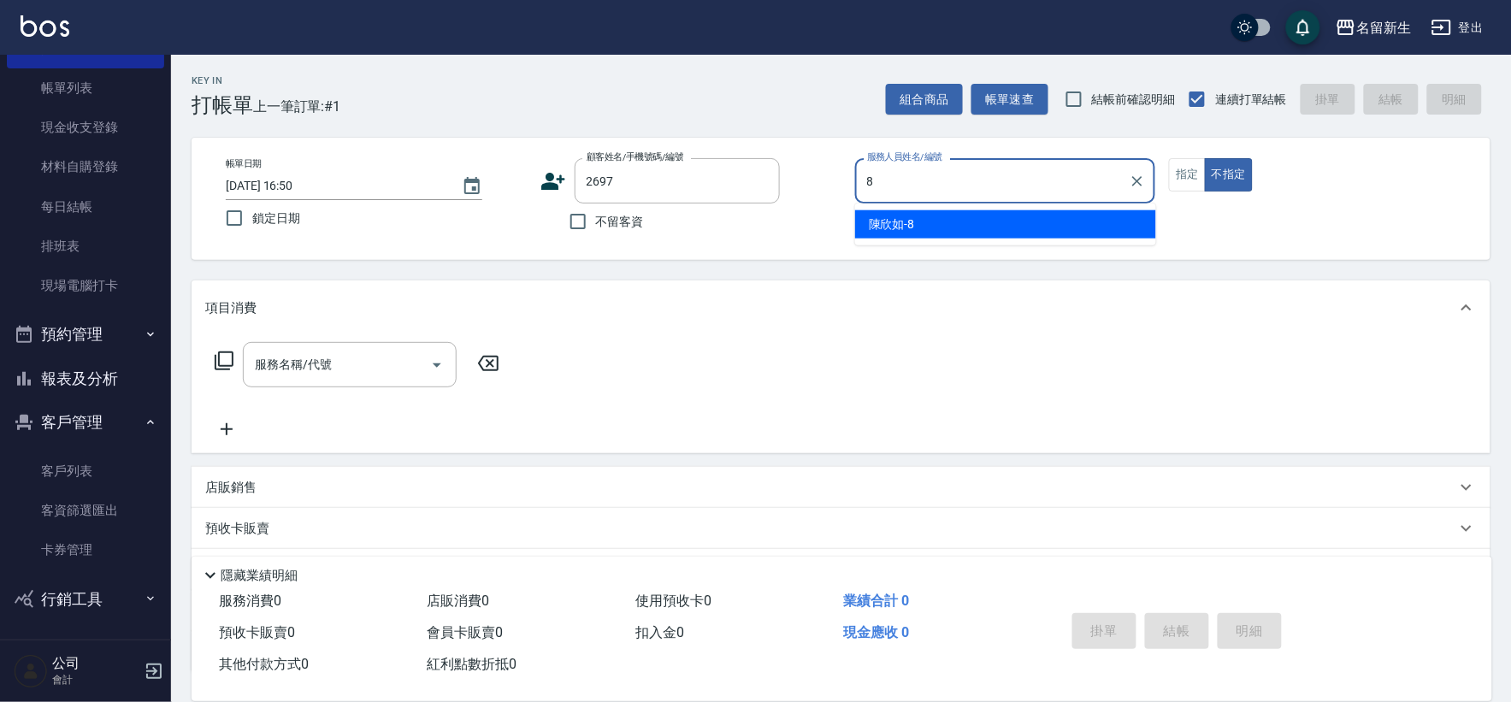
type input "[PERSON_NAME]-8"
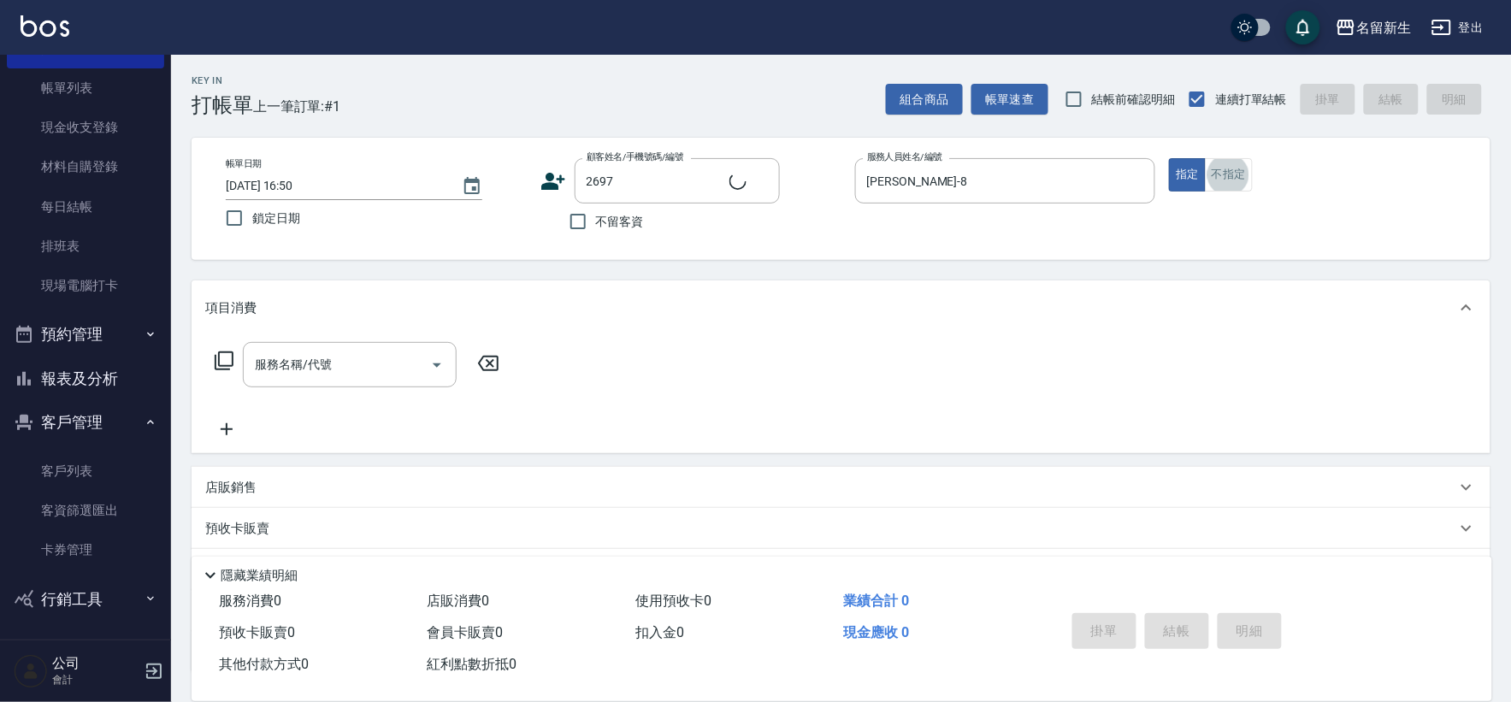
type input "[PERSON_NAME]/0930674808/2697"
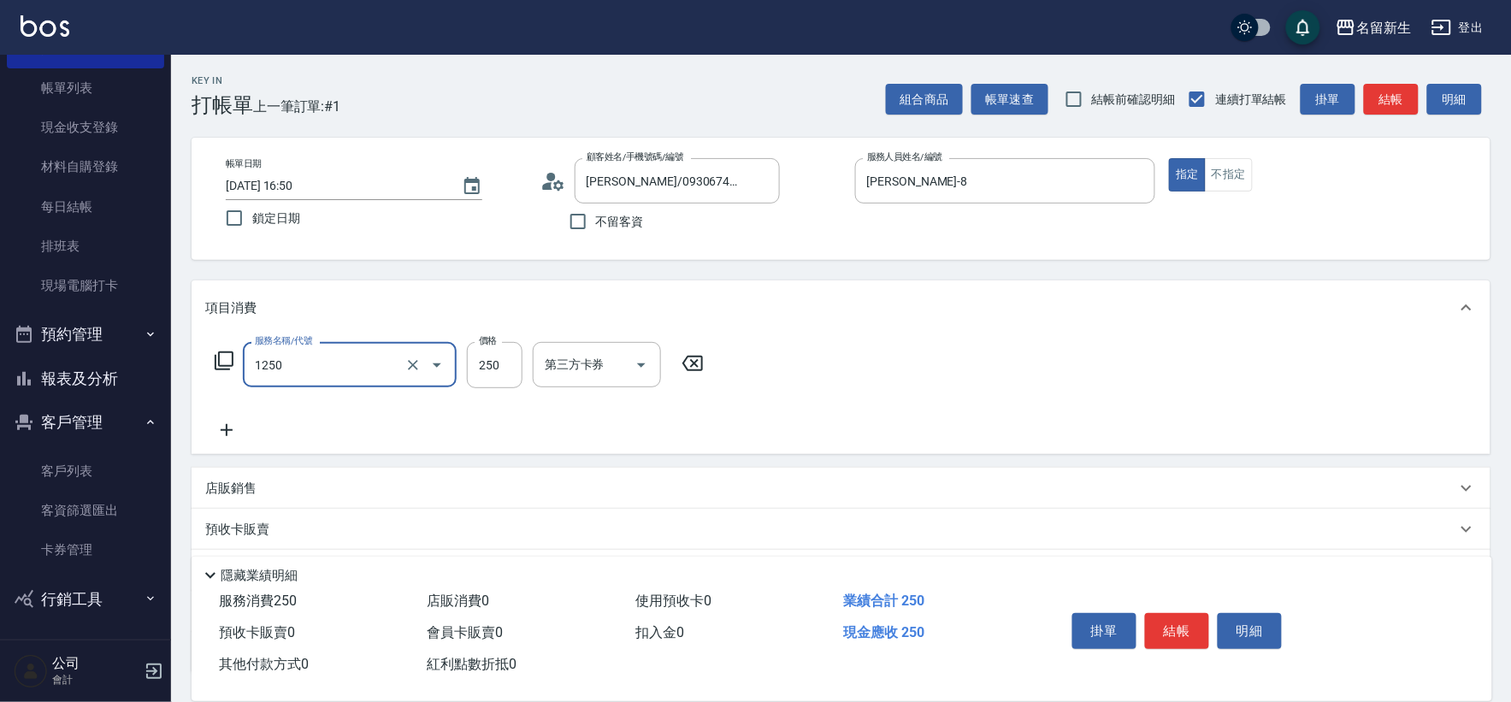
type input "洗髮250(1250)"
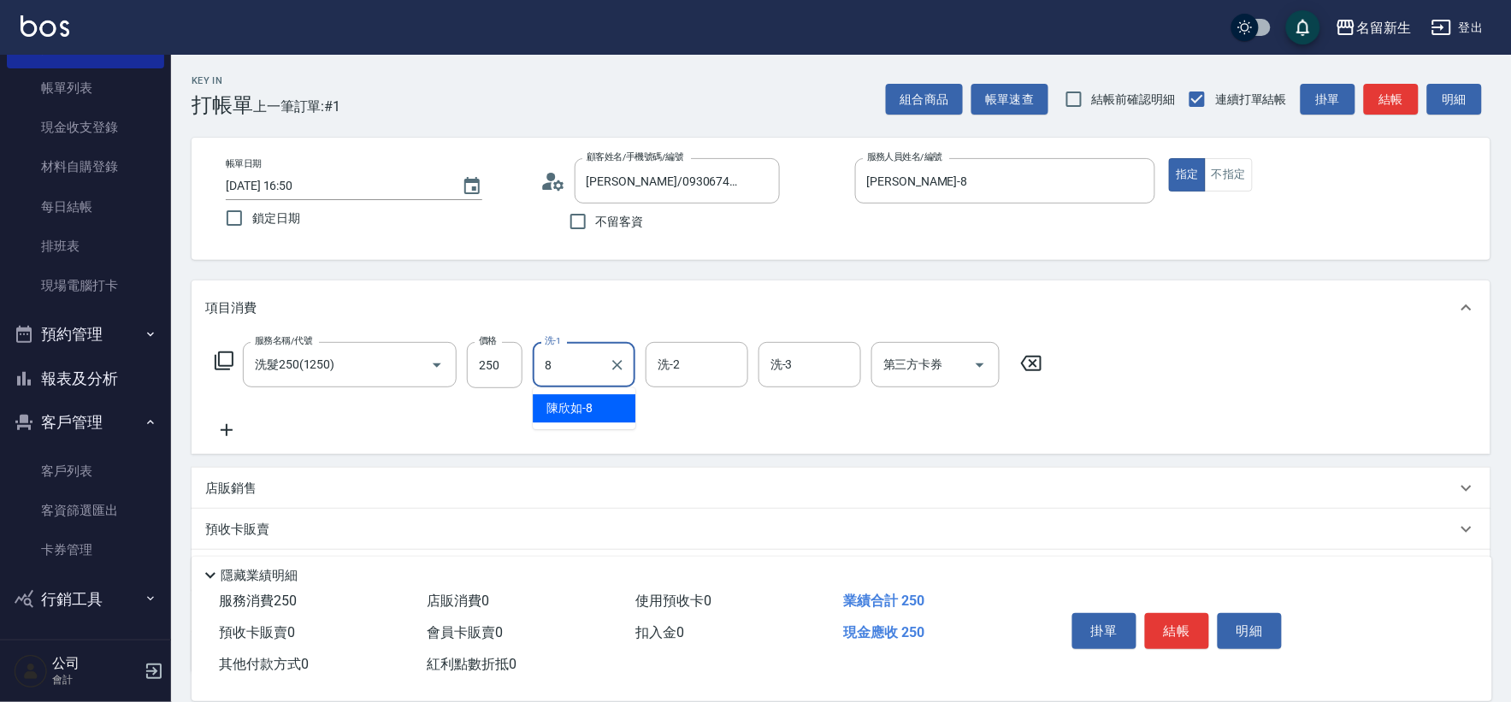
type input "[PERSON_NAME]-8"
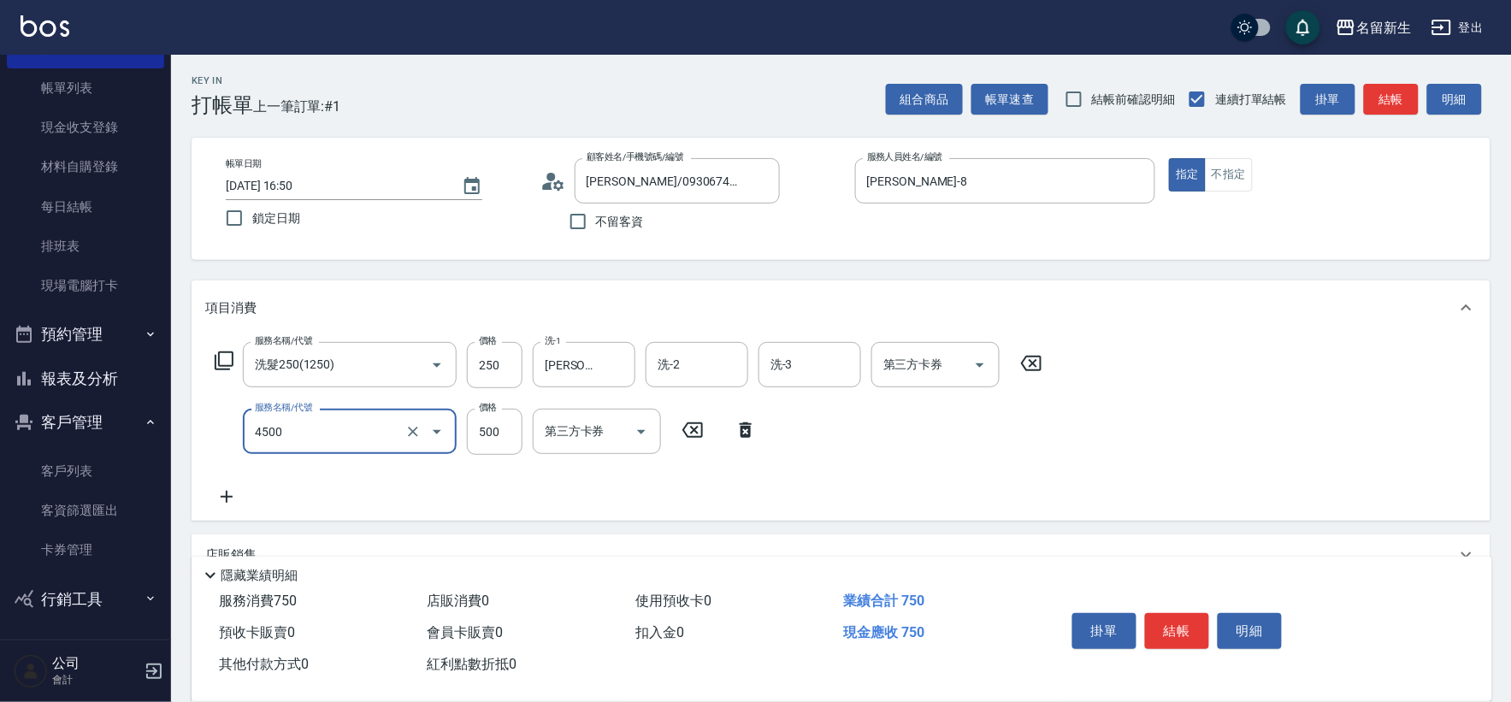
type input "補染(4500)"
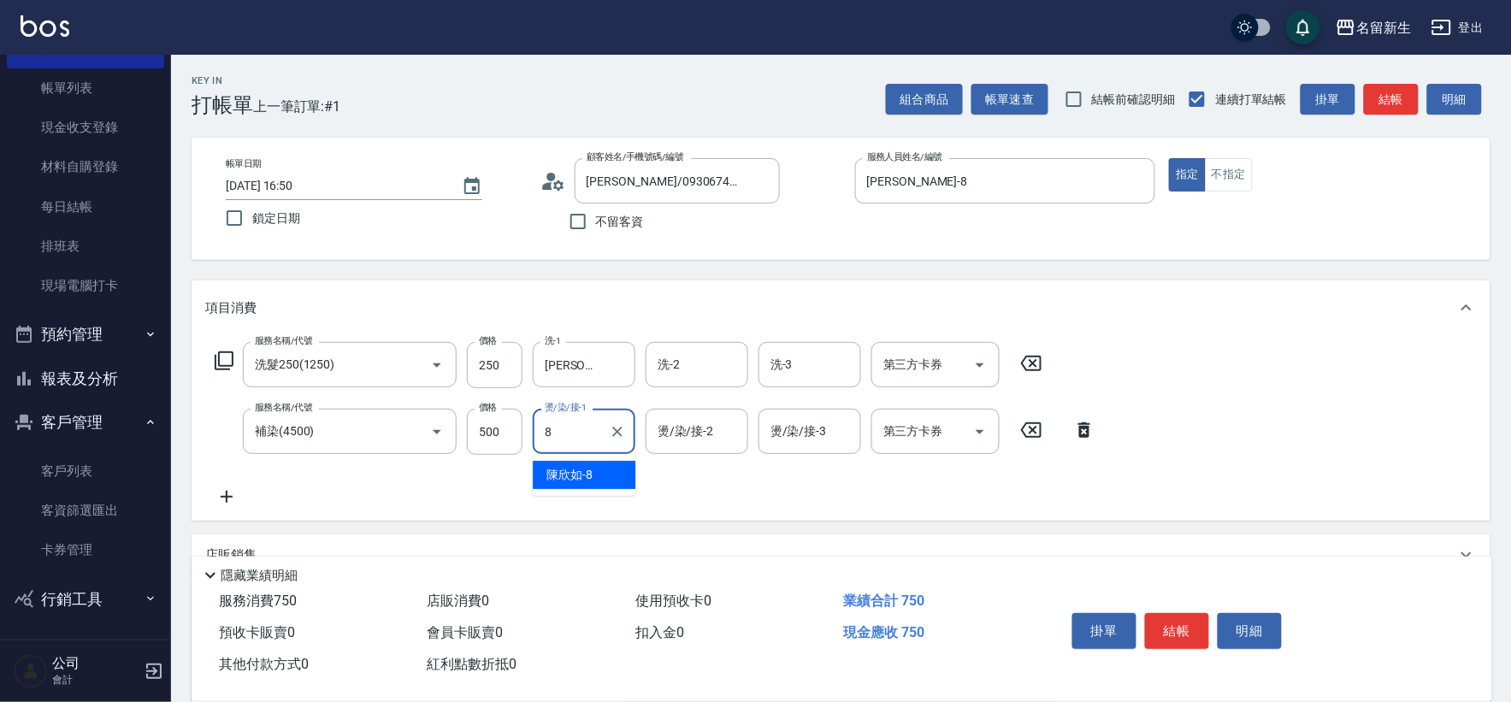
type input "[PERSON_NAME]-8"
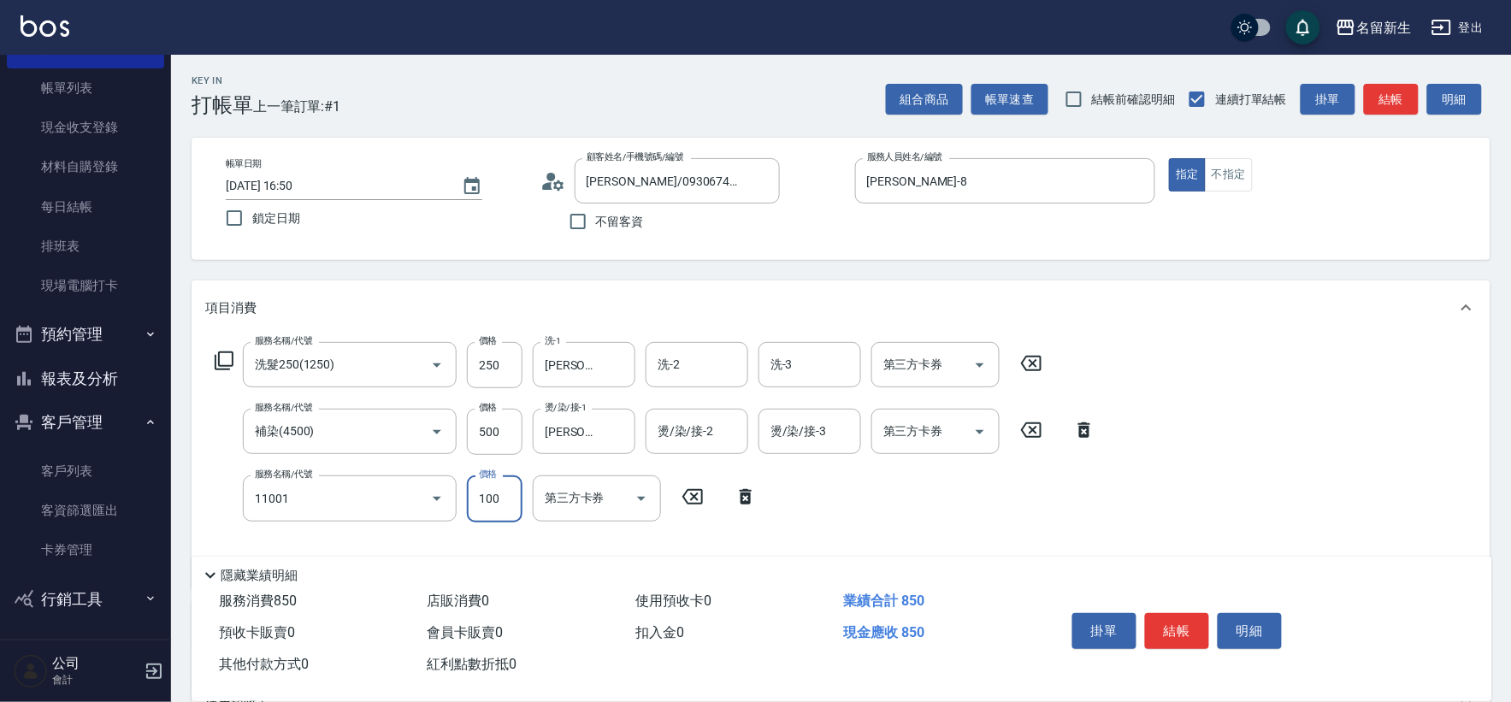
type input "瞬護(11001)"
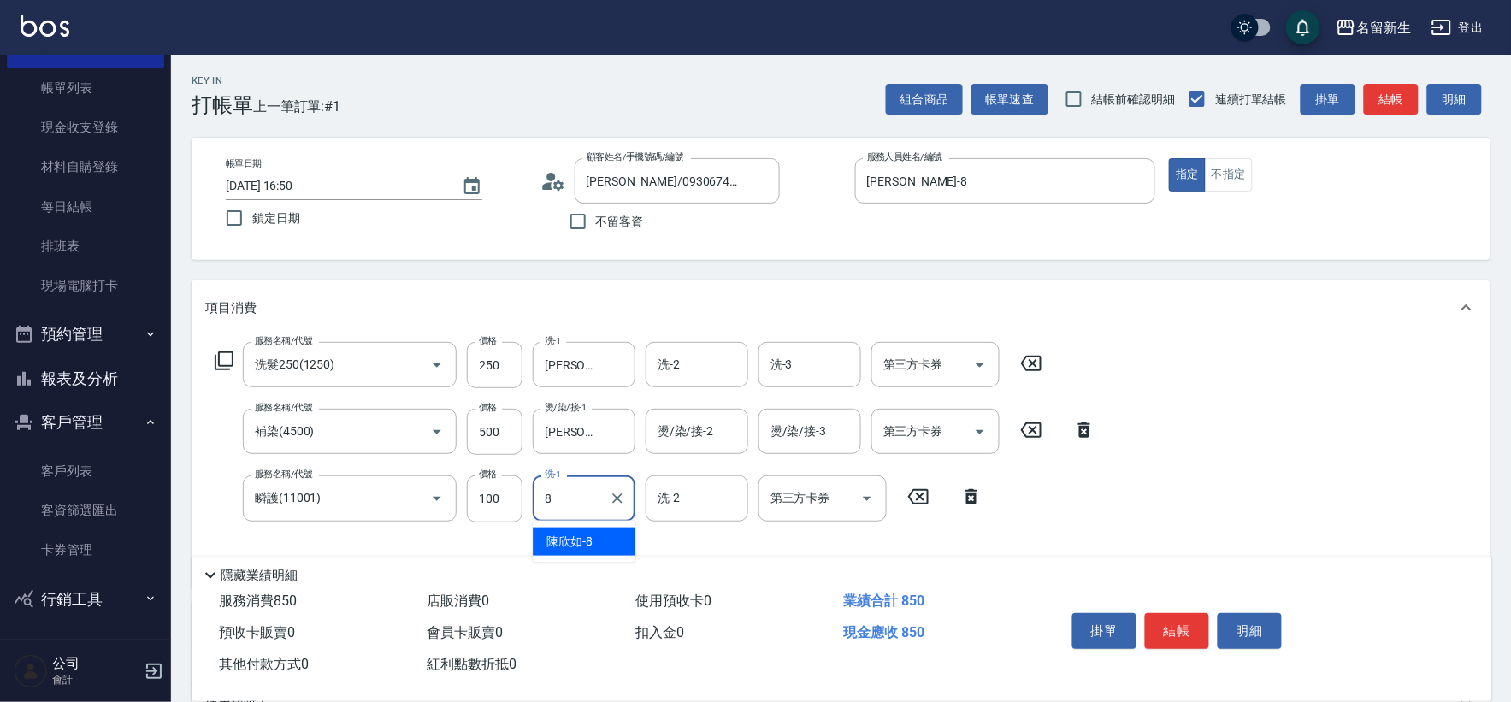
type input "[PERSON_NAME]-8"
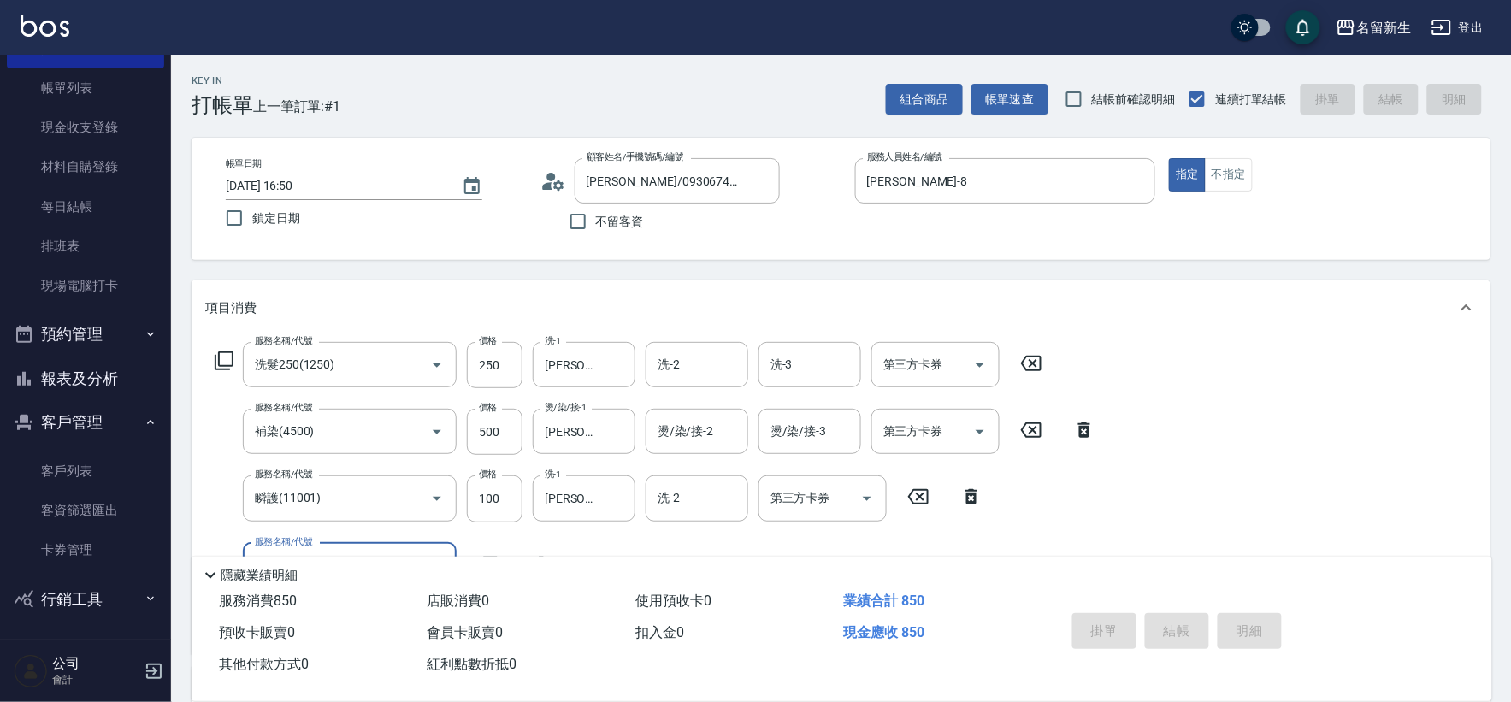
type input "[DATE] 16:51"
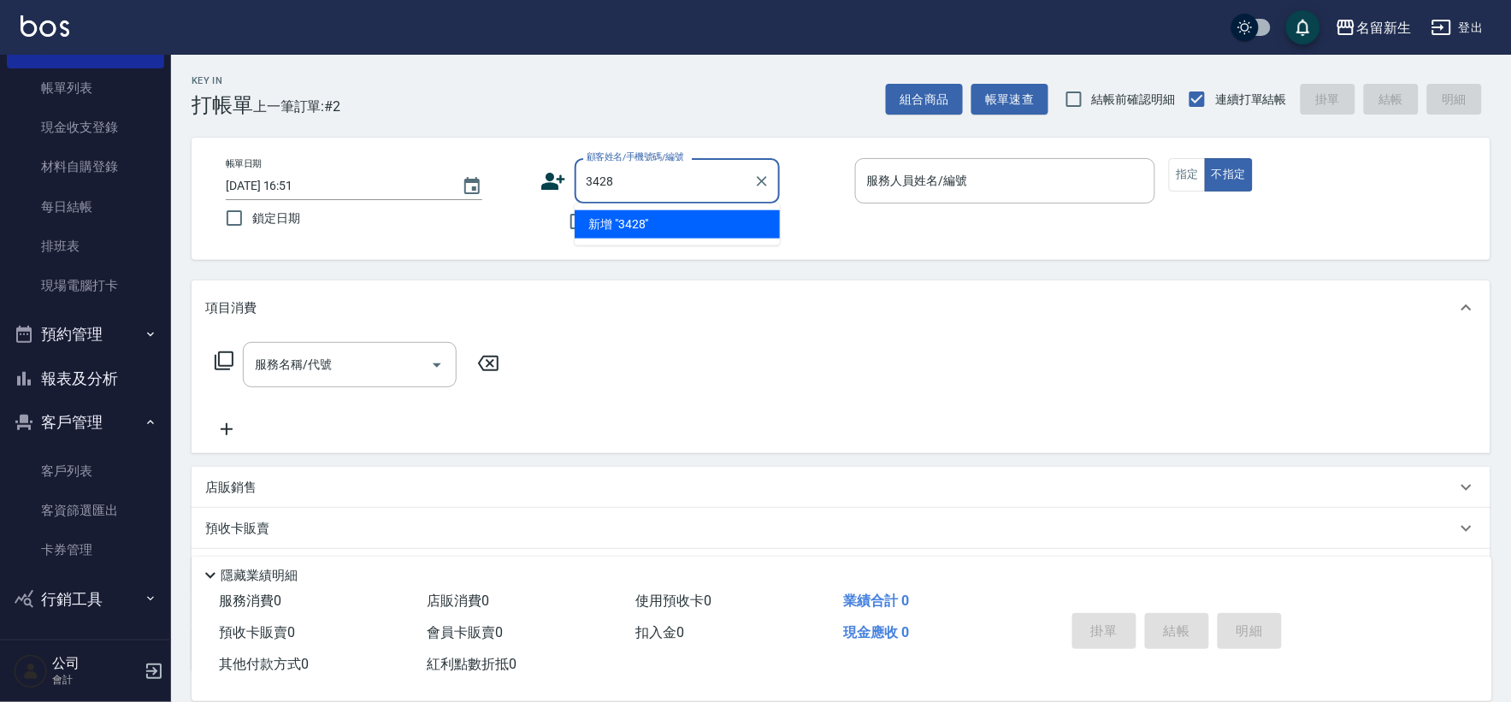
type input "3428"
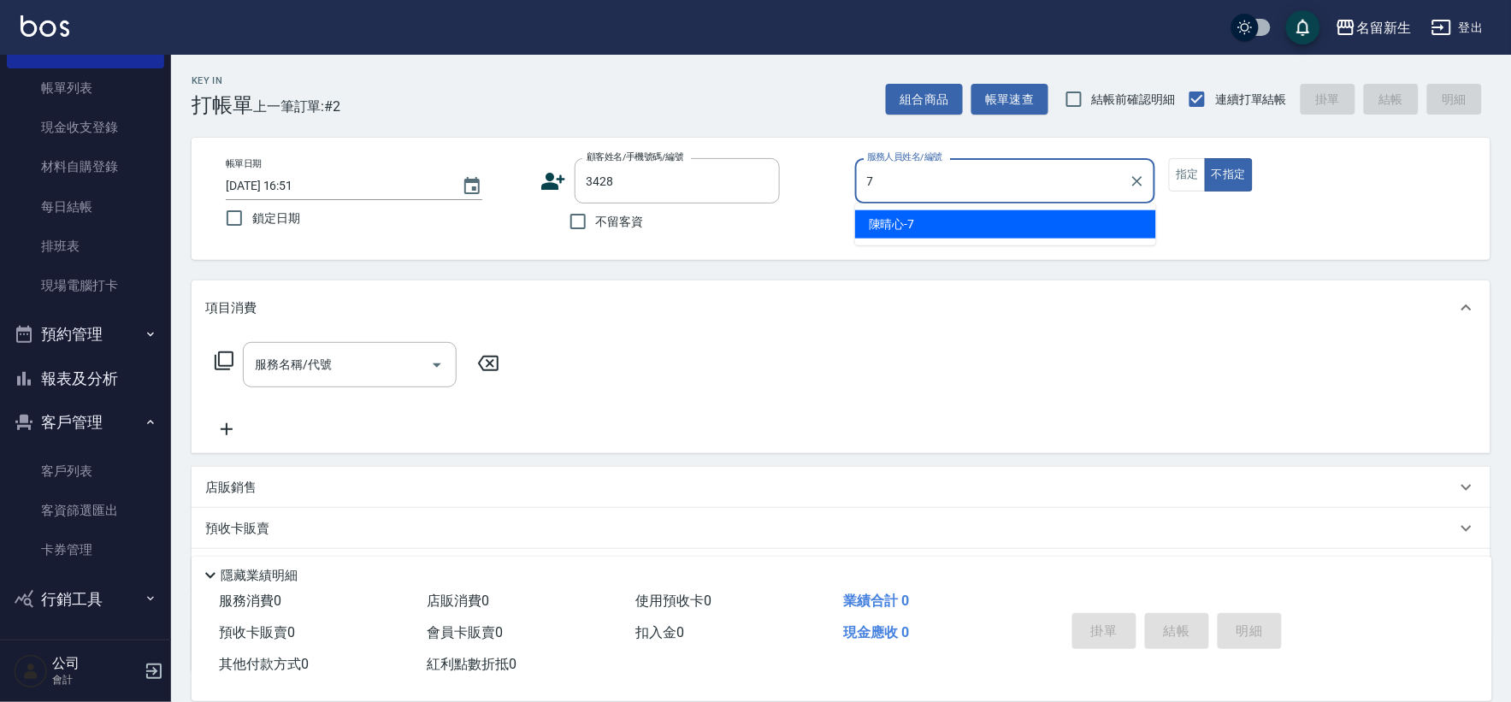
type input "[PERSON_NAME]-7"
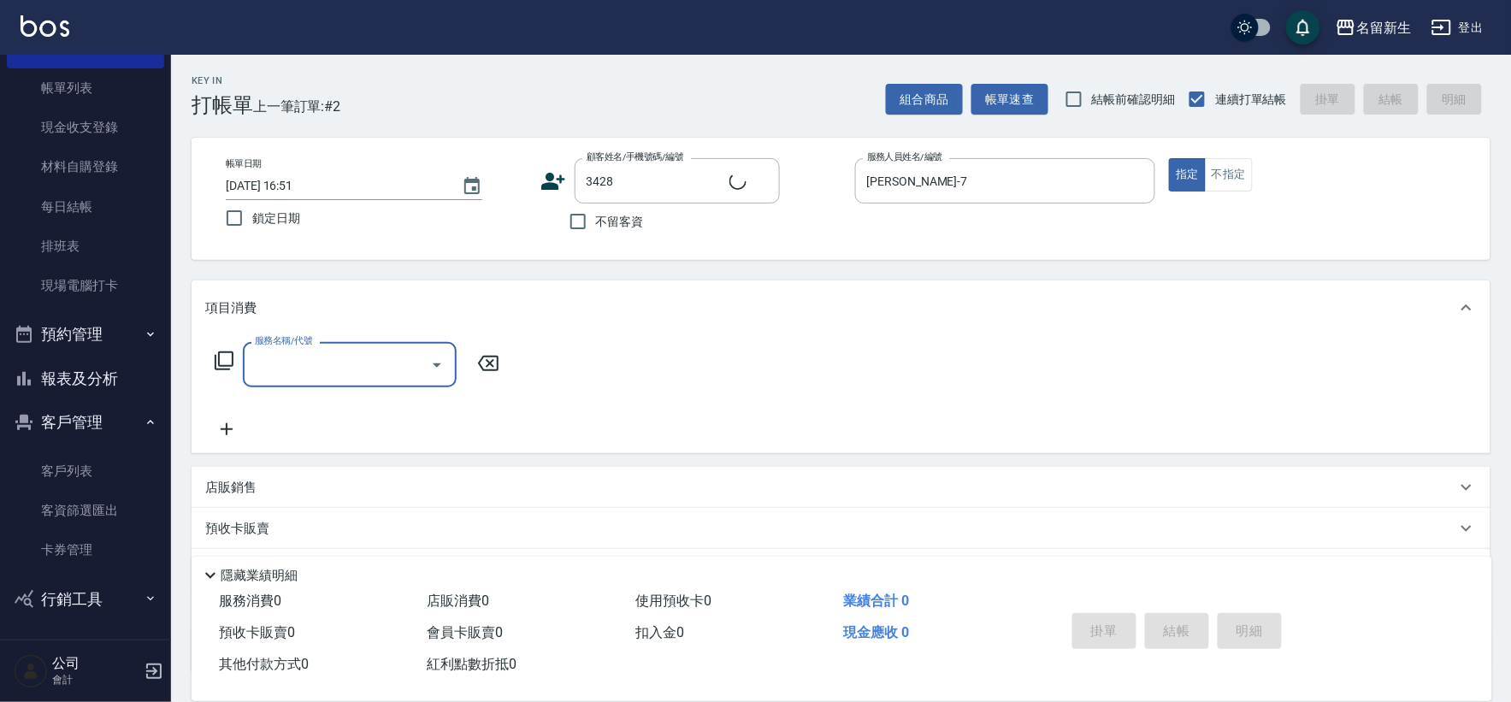
type input "[PERSON_NAME]/0989395158/3428"
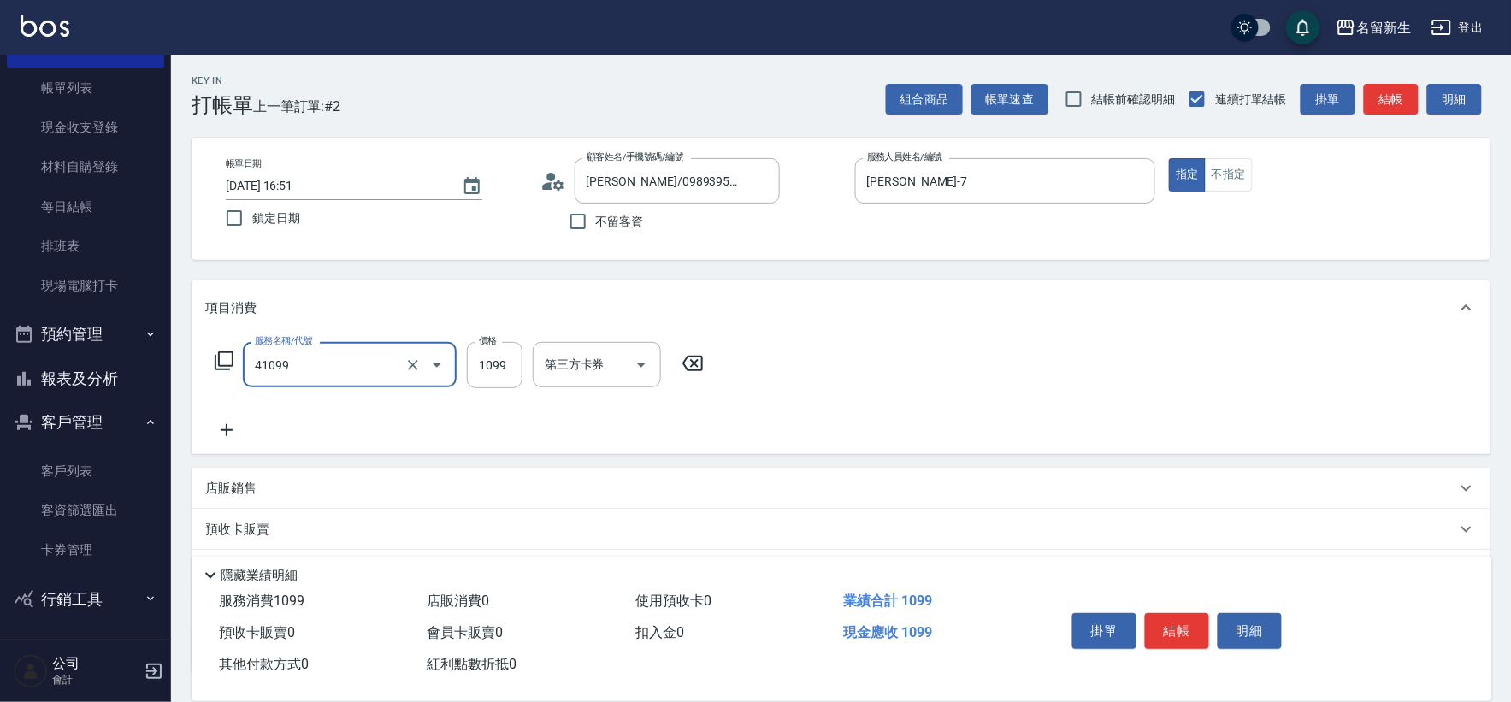
type input "公司活動/早鳥(41099)"
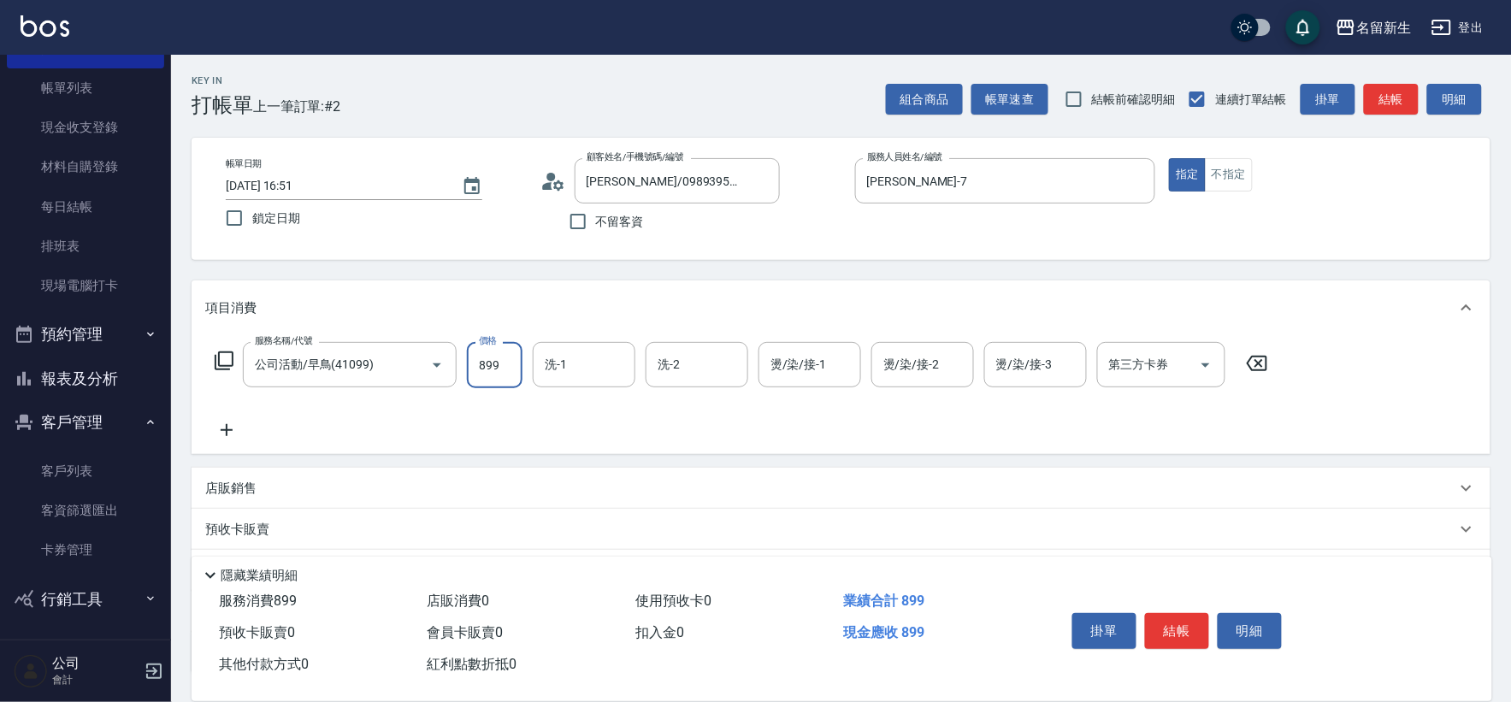
type input "899"
type input "[PERSON_NAME]-7"
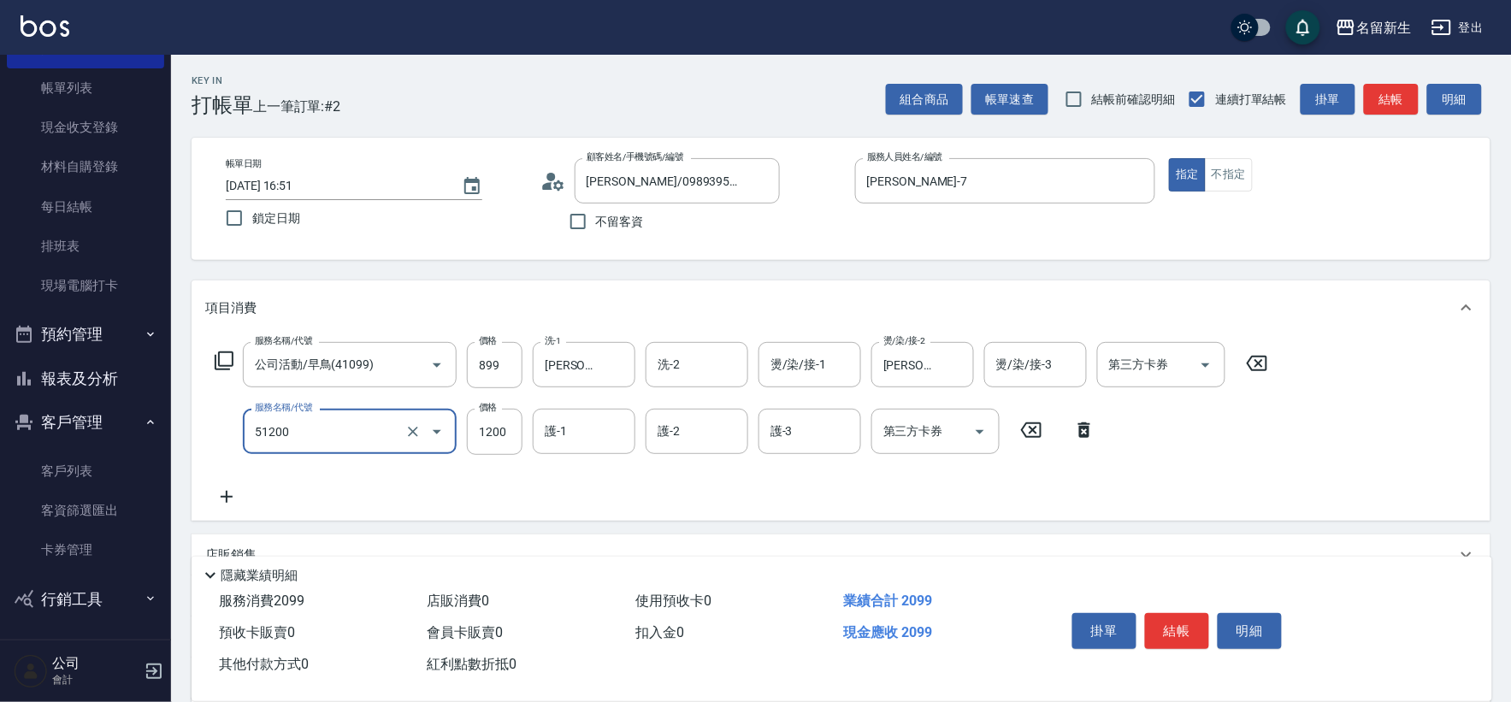
type input "原價801~1200護髮(51200)"
type input "1020"
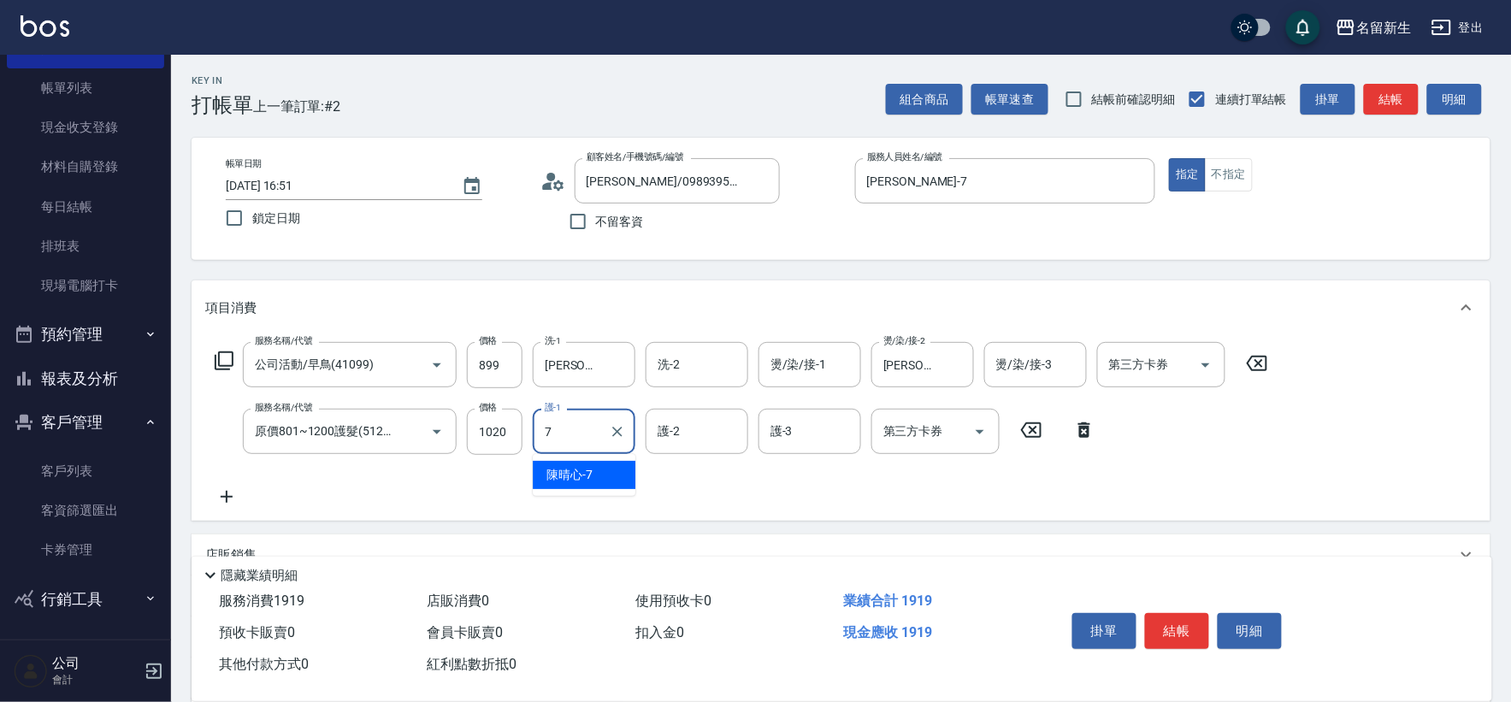
type input "[PERSON_NAME]-7"
click at [486, 368] on input "899" at bounding box center [495, 365] width 56 height 46
type input "1299"
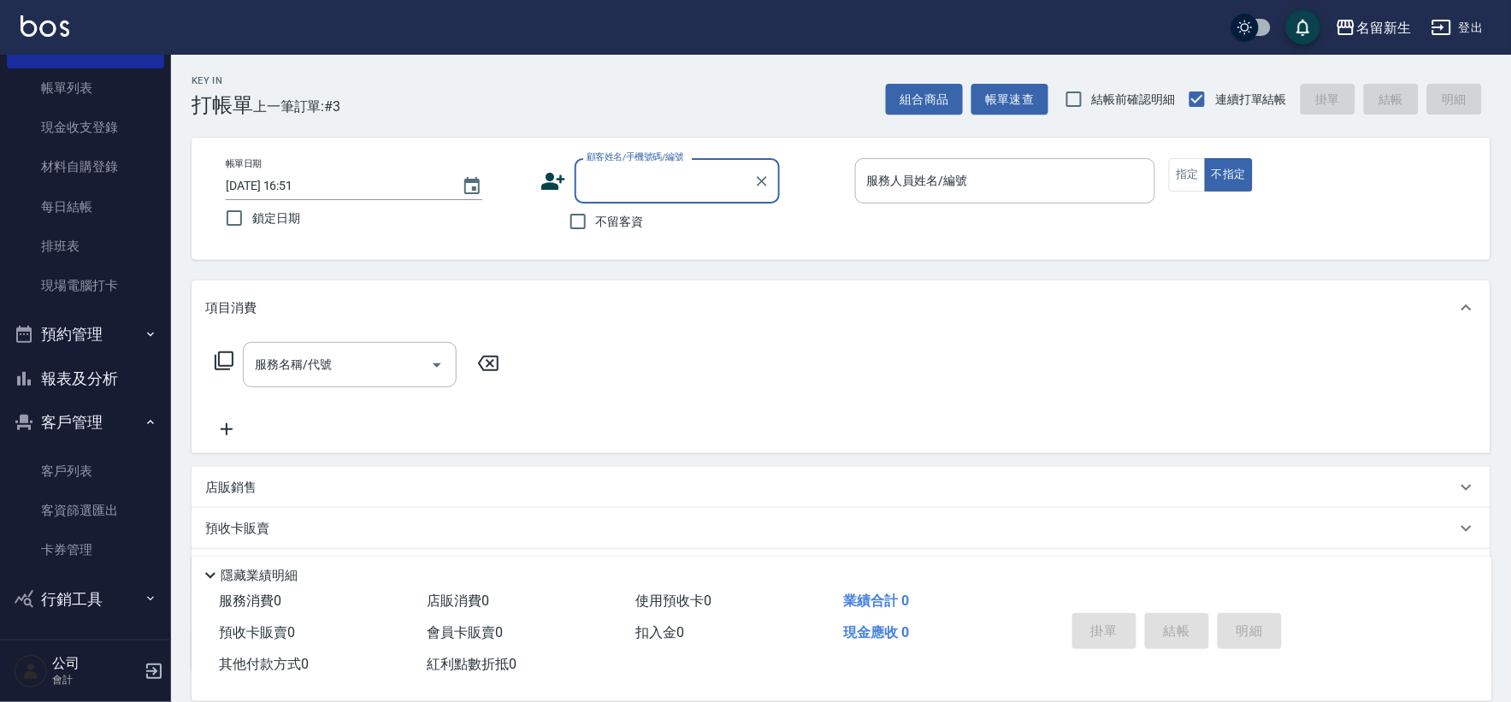
click at [80, 382] on button "報表及分析" at bounding box center [85, 379] width 157 height 44
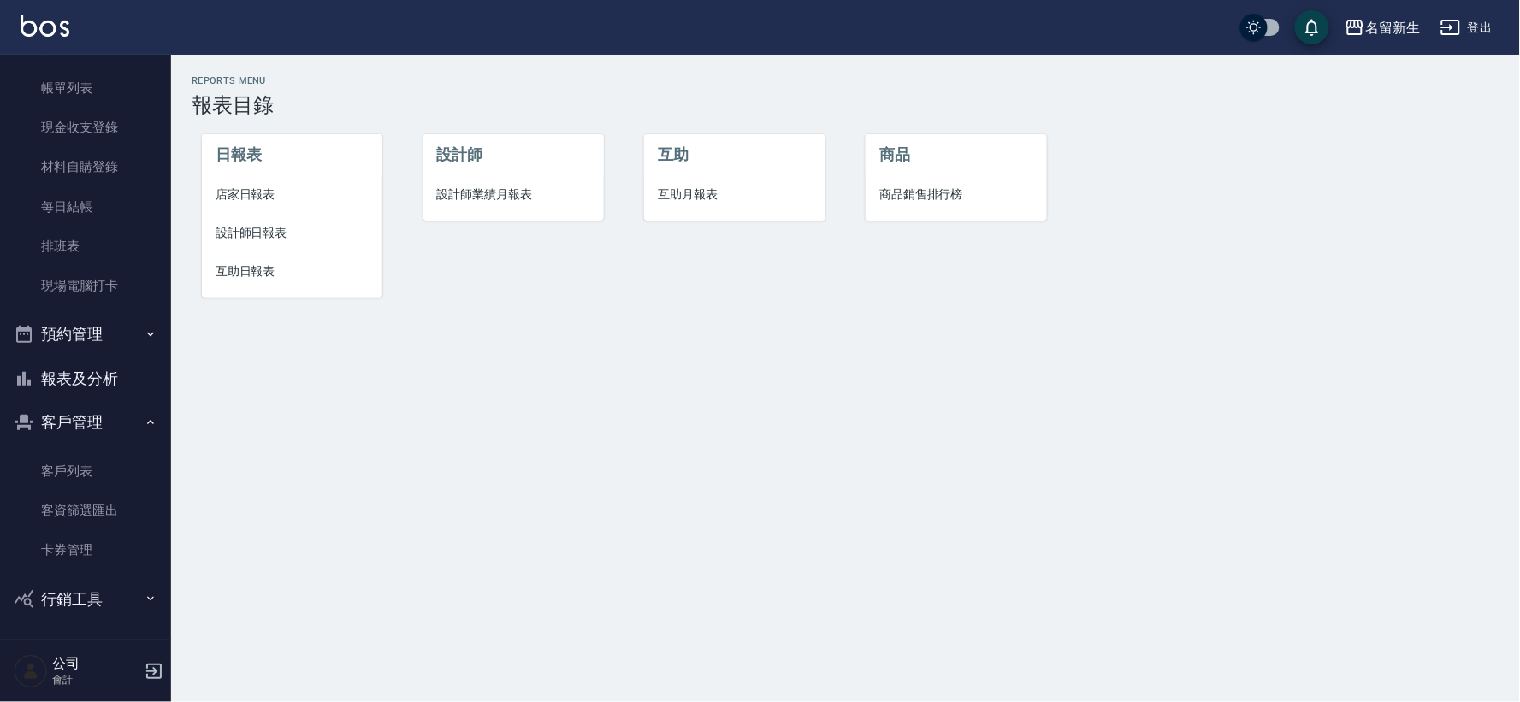
click at [525, 210] on li "設計師業績月報表" at bounding box center [513, 194] width 180 height 38
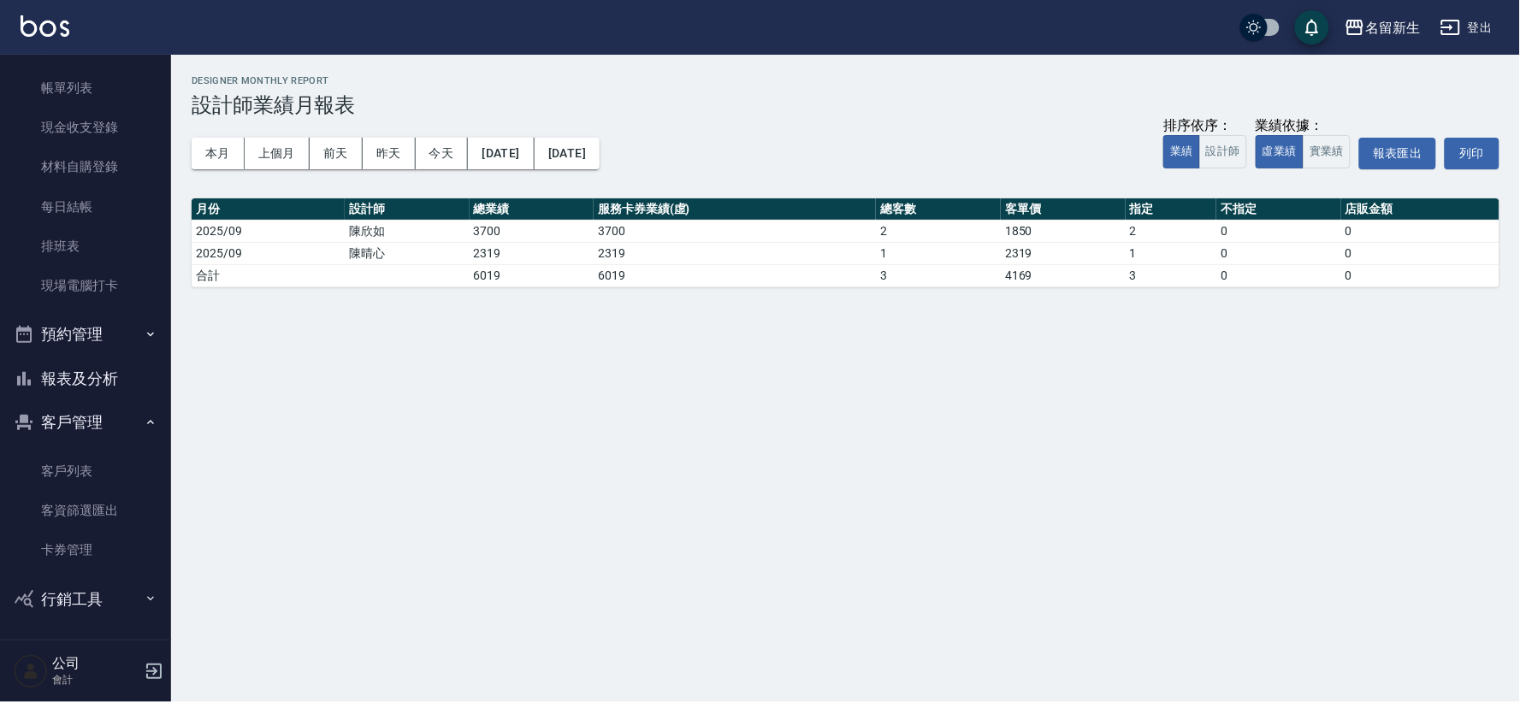
click at [92, 364] on button "報表及分析" at bounding box center [85, 379] width 157 height 44
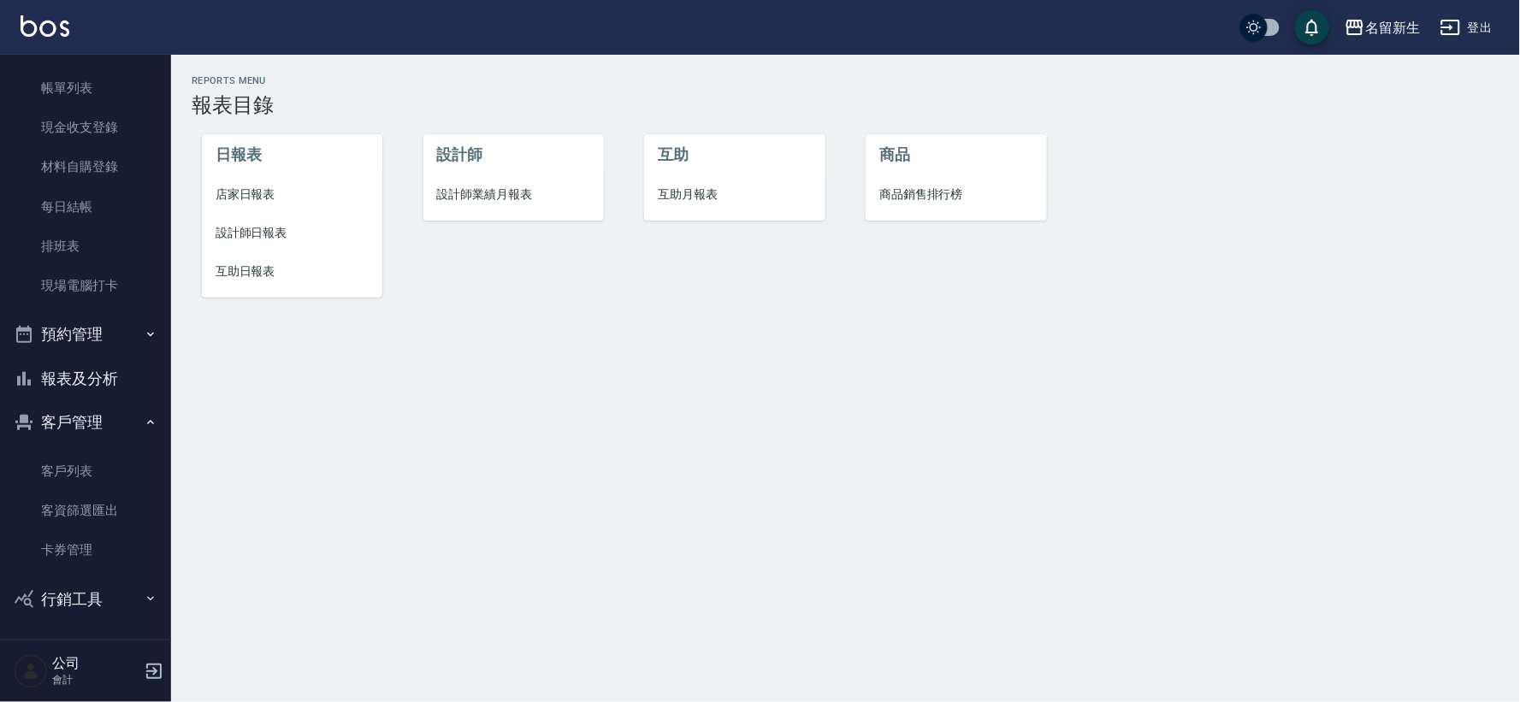
click at [231, 203] on span "店家日報表" at bounding box center [292, 195] width 153 height 18
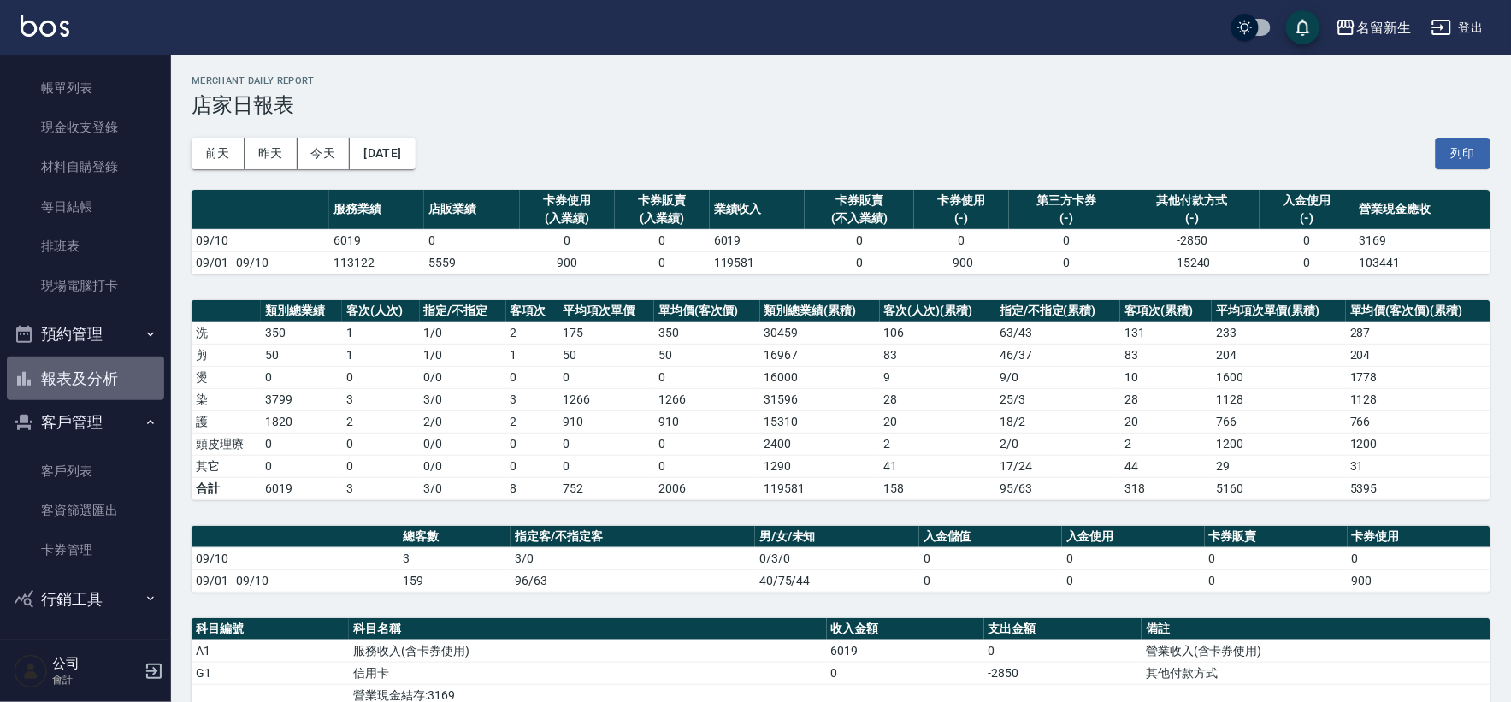
click at [105, 375] on button "報表及分析" at bounding box center [85, 379] width 157 height 44
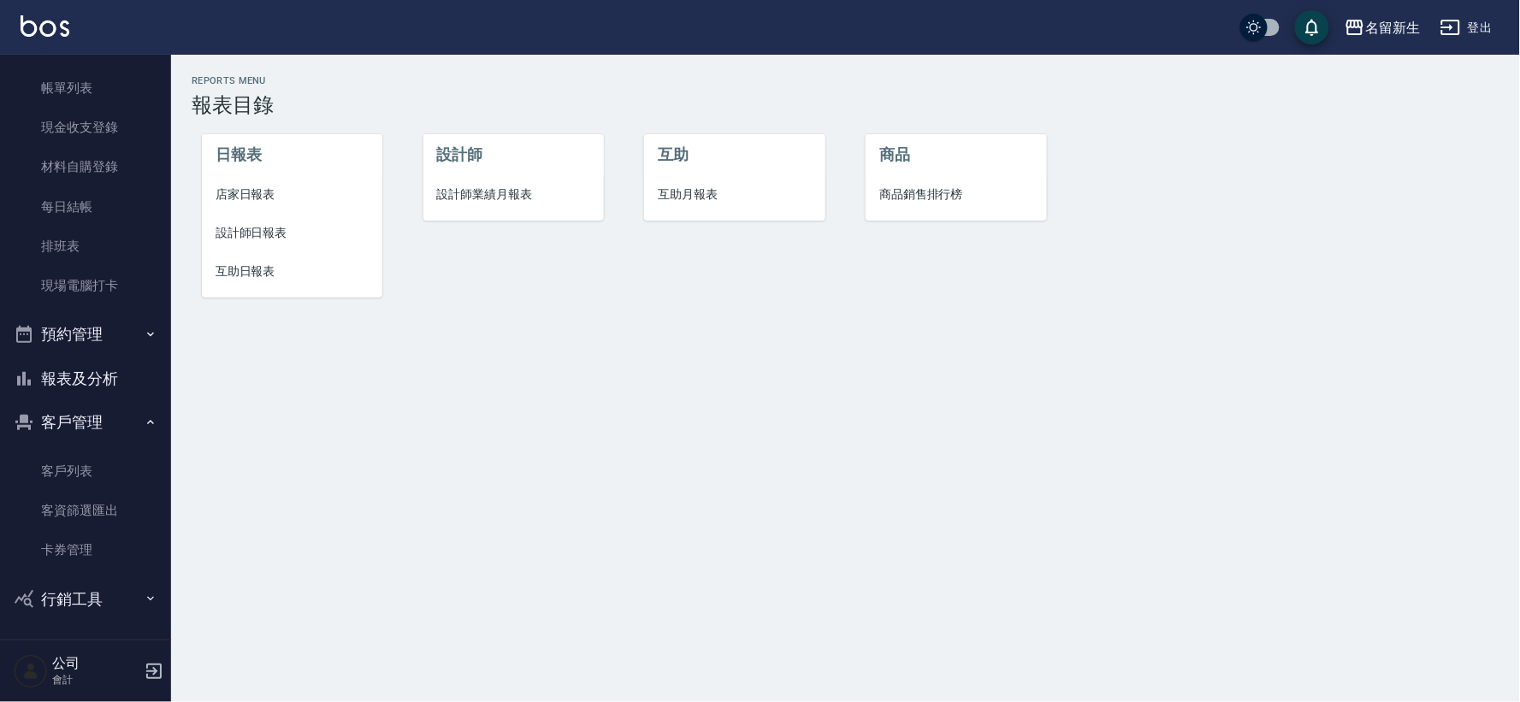
drag, startPoint x: 482, startPoint y: 135, endPoint x: 500, endPoint y: 105, distance: 35.4
click at [483, 126] on div "設計師 設計師業績月報表" at bounding box center [504, 206] width 222 height 218
